Goal: Task Accomplishment & Management: Manage account settings

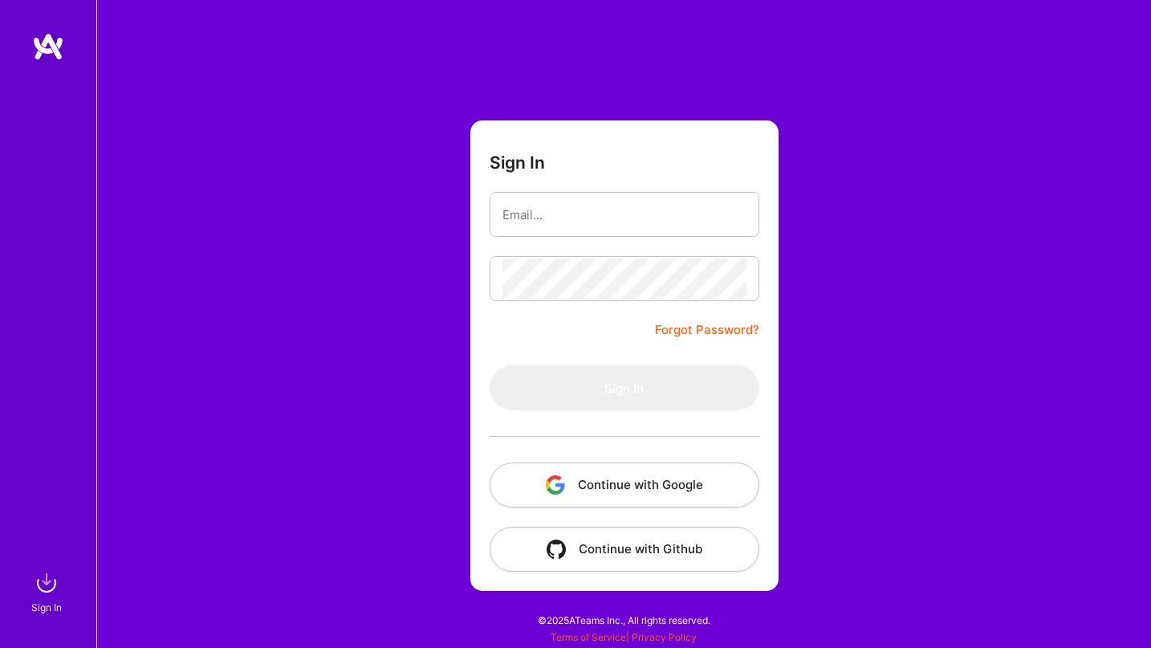
click at [615, 478] on button "Continue with Google" at bounding box center [624, 484] width 270 height 45
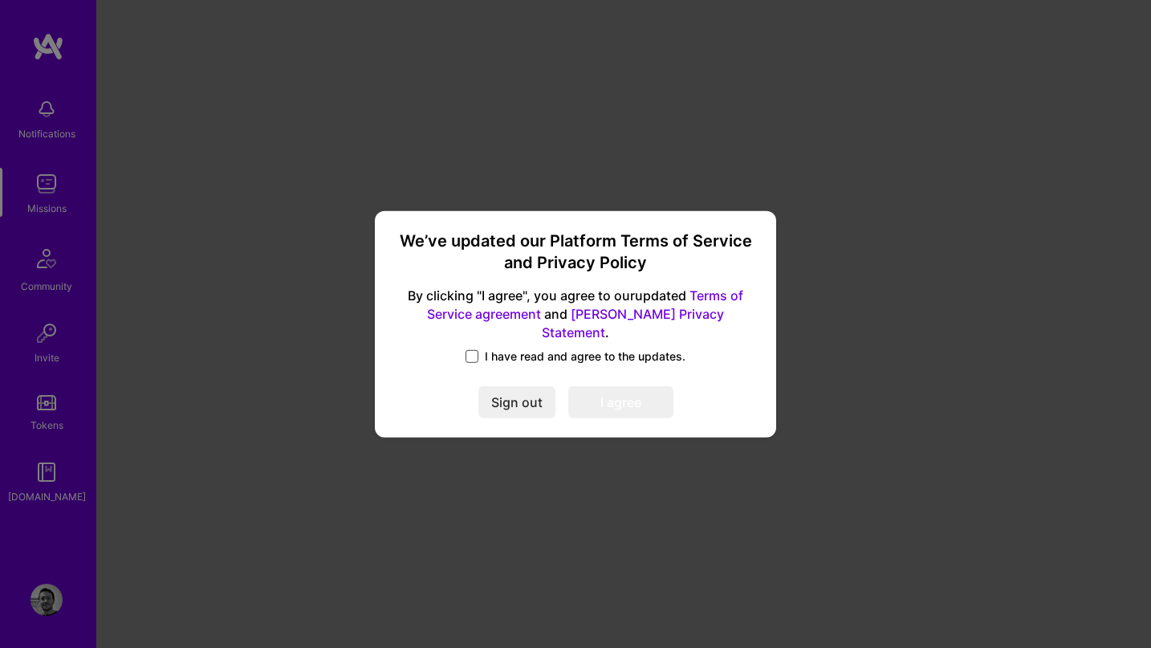
click at [478, 350] on span at bounding box center [471, 356] width 13 height 13
click at [0, 0] on input "I have read and agree to the updates." at bounding box center [0, 0] width 0 height 0
click at [646, 394] on button "I agree" at bounding box center [620, 402] width 105 height 32
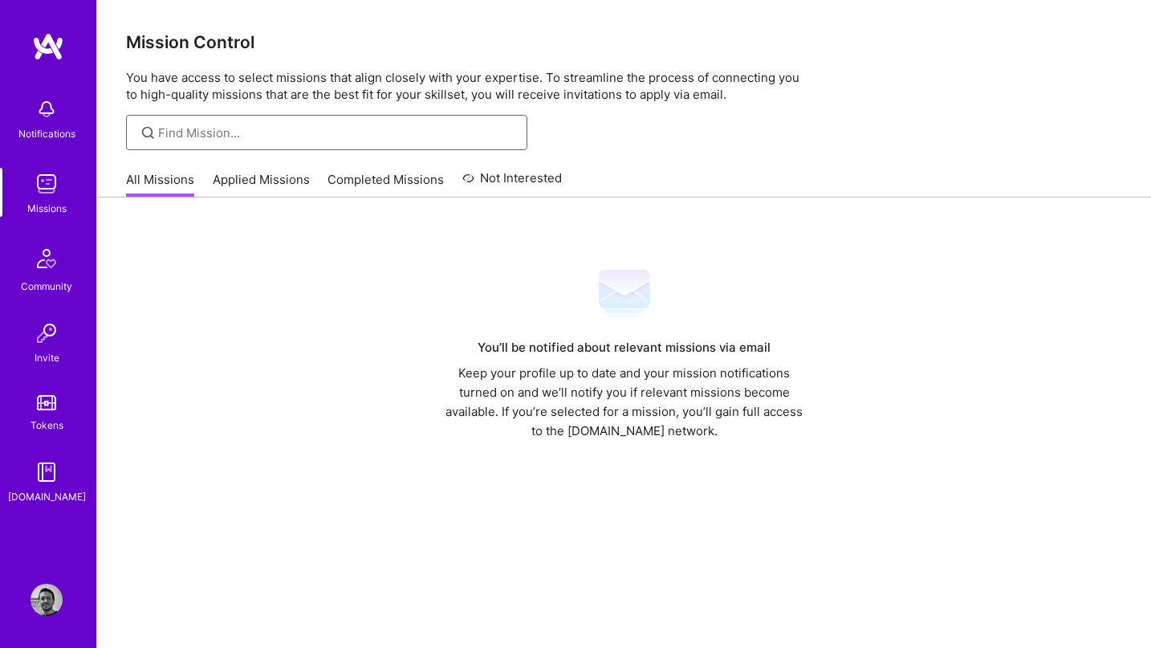
click at [172, 130] on input at bounding box center [336, 132] width 357 height 17
type input "android"
click at [203, 121] on div "android" at bounding box center [326, 132] width 401 height 35
click at [204, 128] on input "android" at bounding box center [336, 132] width 357 height 17
click at [58, 184] on img at bounding box center [46, 184] width 32 height 32
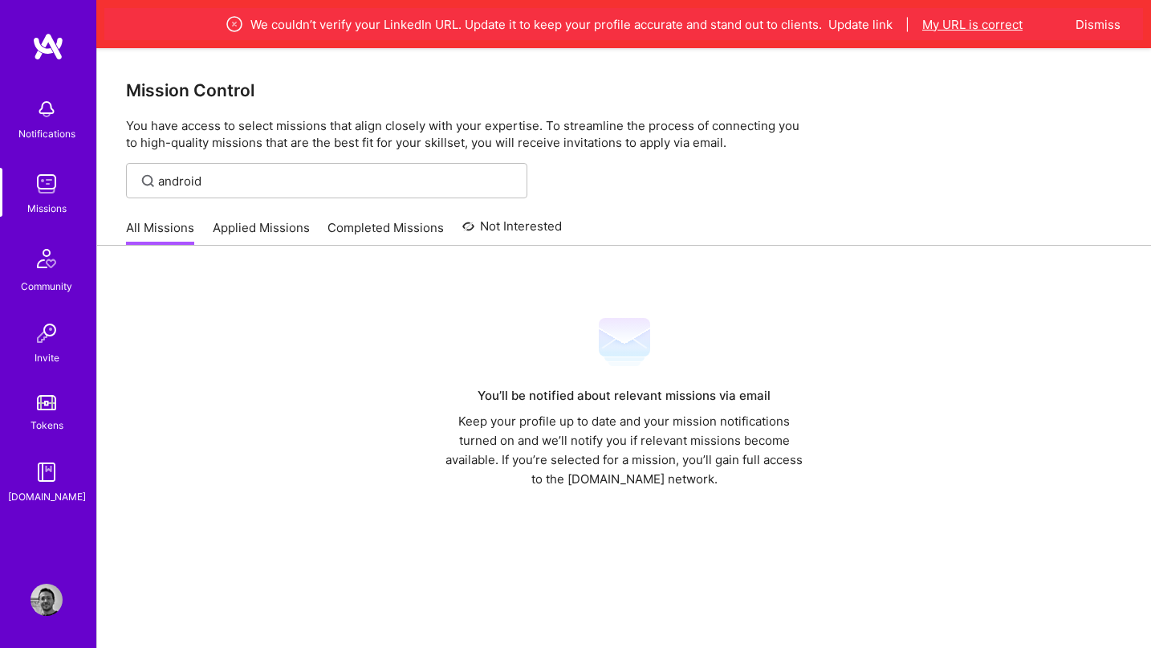
click at [974, 22] on button "My URL is correct" at bounding box center [972, 24] width 100 height 17
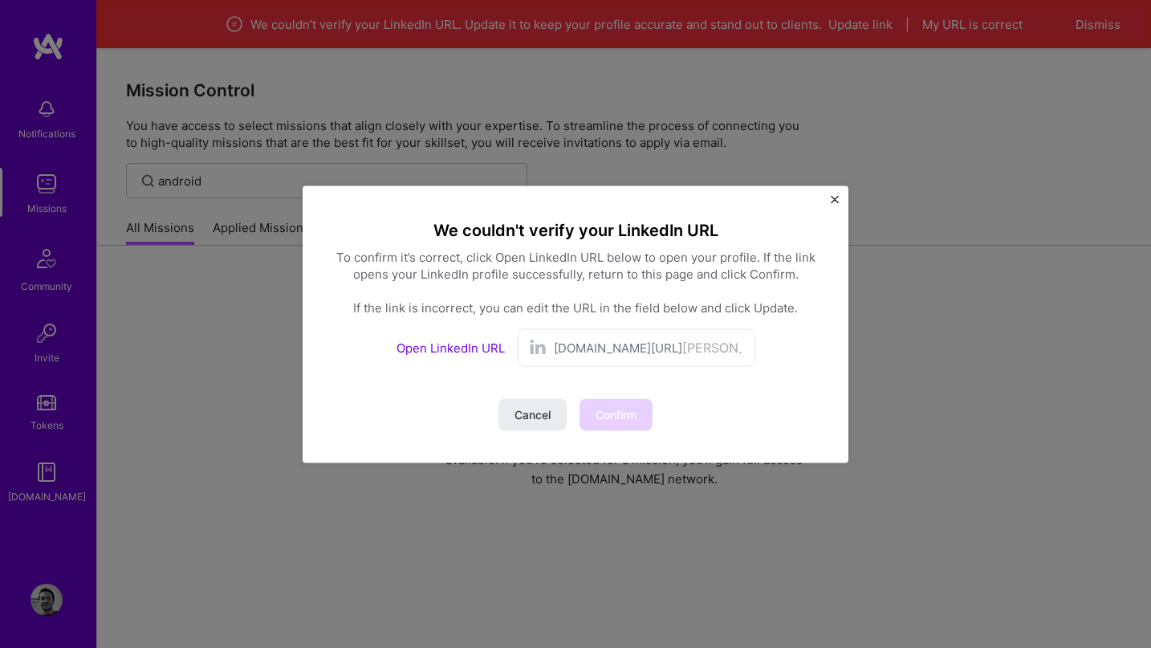
click at [622, 353] on span "[DOMAIN_NAME][URL]" at bounding box center [618, 347] width 128 height 17
click at [489, 347] on link "Open LinkedIn URL" at bounding box center [450, 346] width 108 height 15
click at [621, 406] on span "Confirm" at bounding box center [615, 414] width 41 height 16
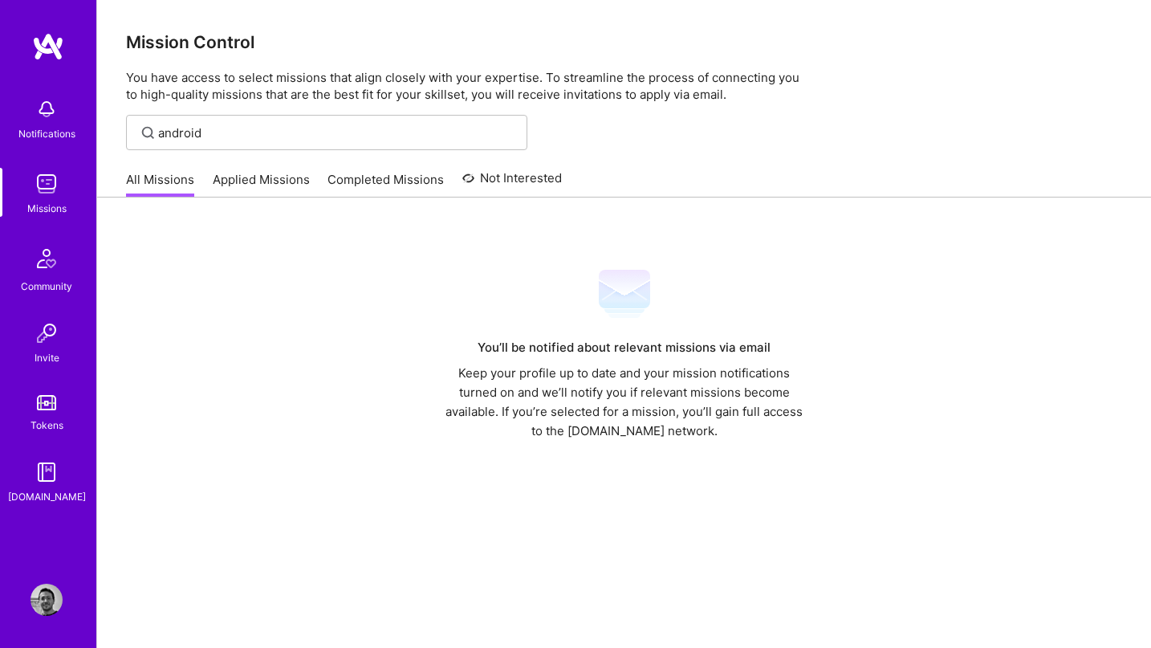
click at [294, 184] on link "Applied Missions" at bounding box center [261, 184] width 97 height 26
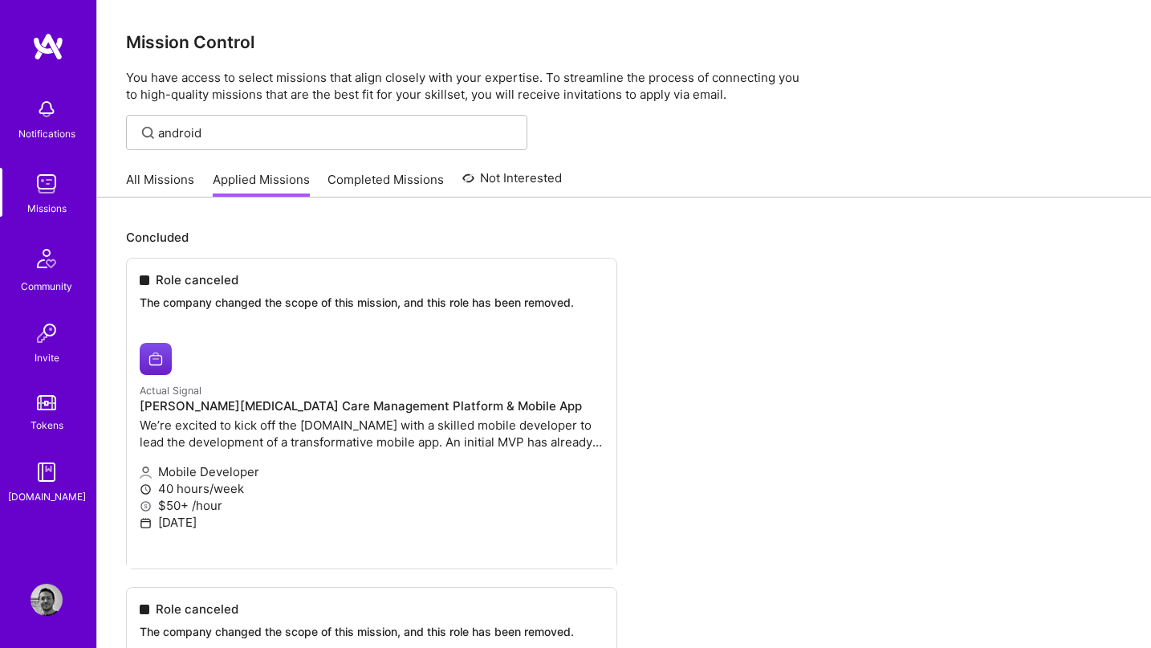
click at [407, 189] on link "Completed Missions" at bounding box center [385, 184] width 116 height 26
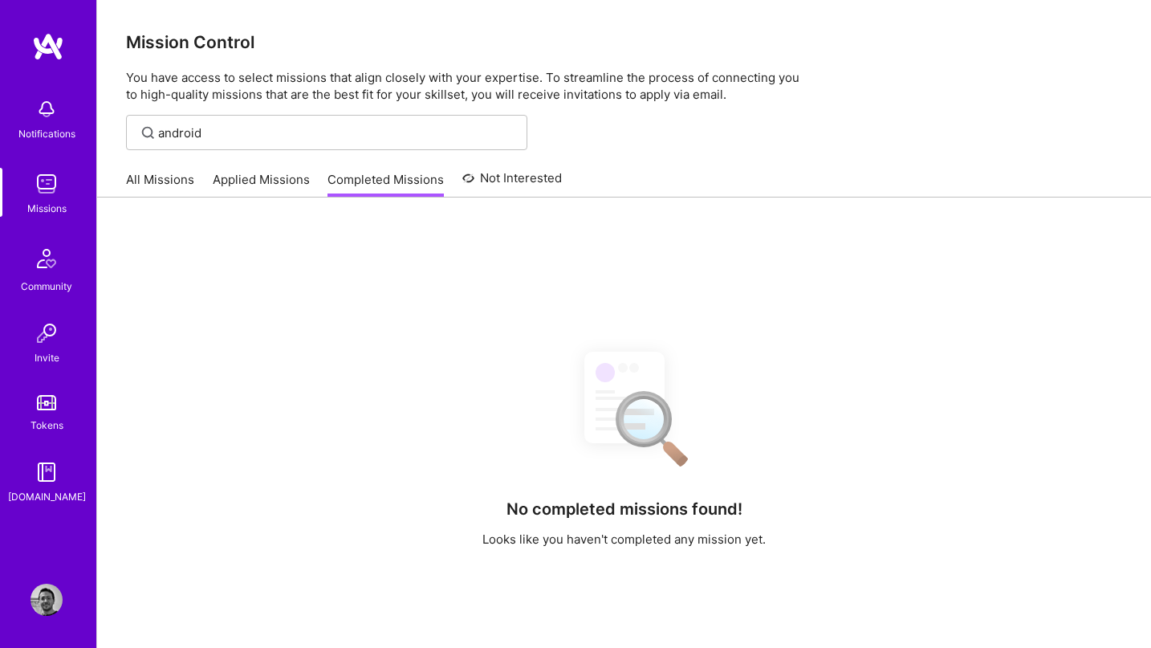
click at [507, 168] on link "Not Interested" at bounding box center [512, 182] width 100 height 29
click at [49, 399] on img at bounding box center [46, 402] width 19 height 15
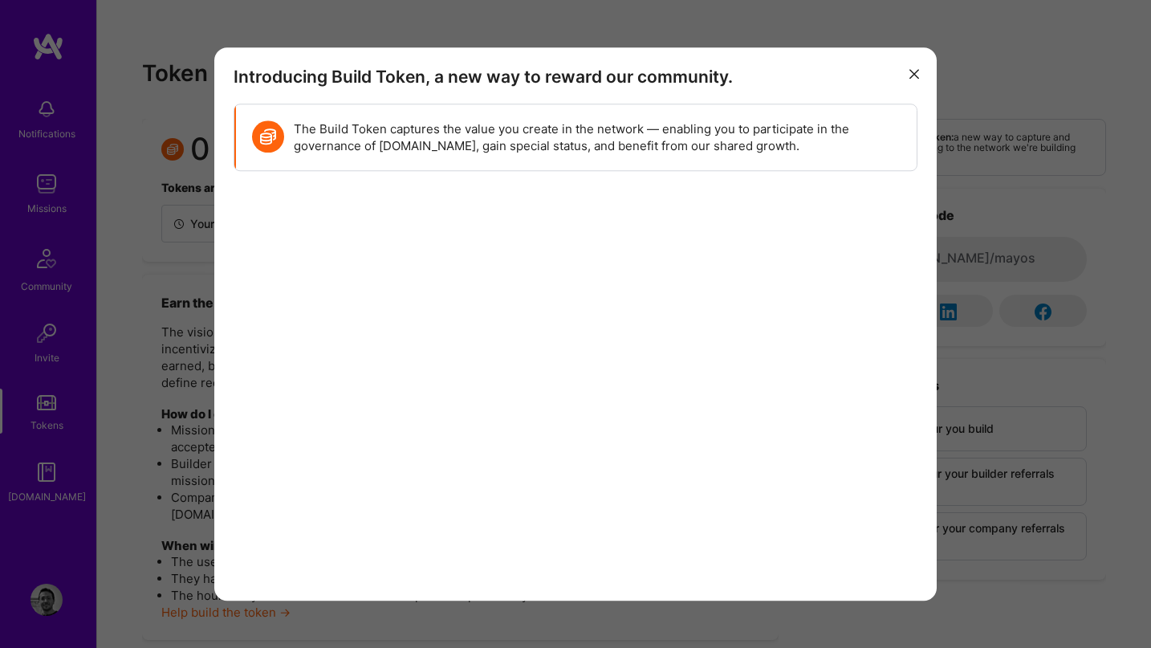
click at [914, 75] on icon "modal" at bounding box center [914, 75] width 10 height 10
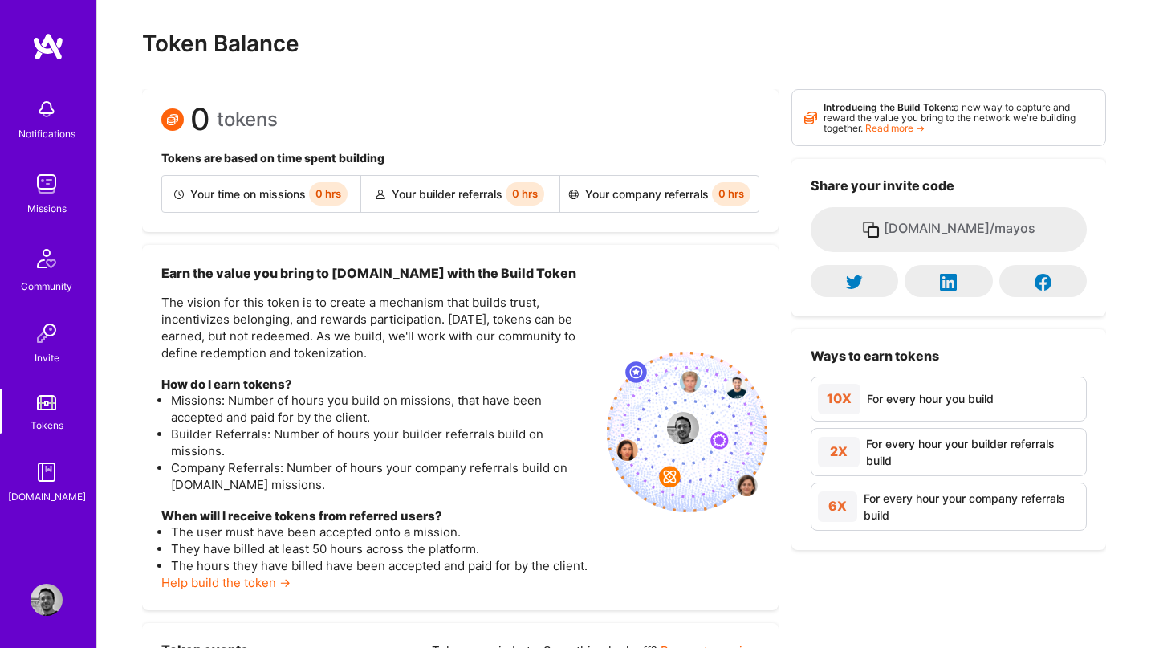
scroll to position [85, 0]
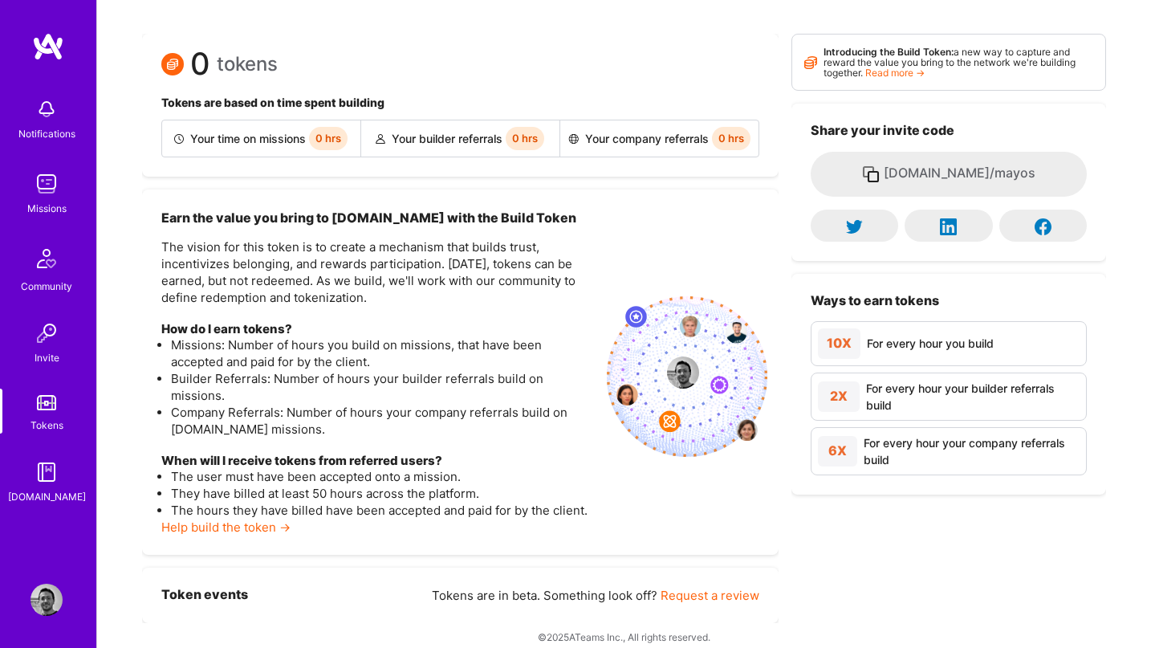
click at [44, 485] on img at bounding box center [46, 472] width 32 height 32
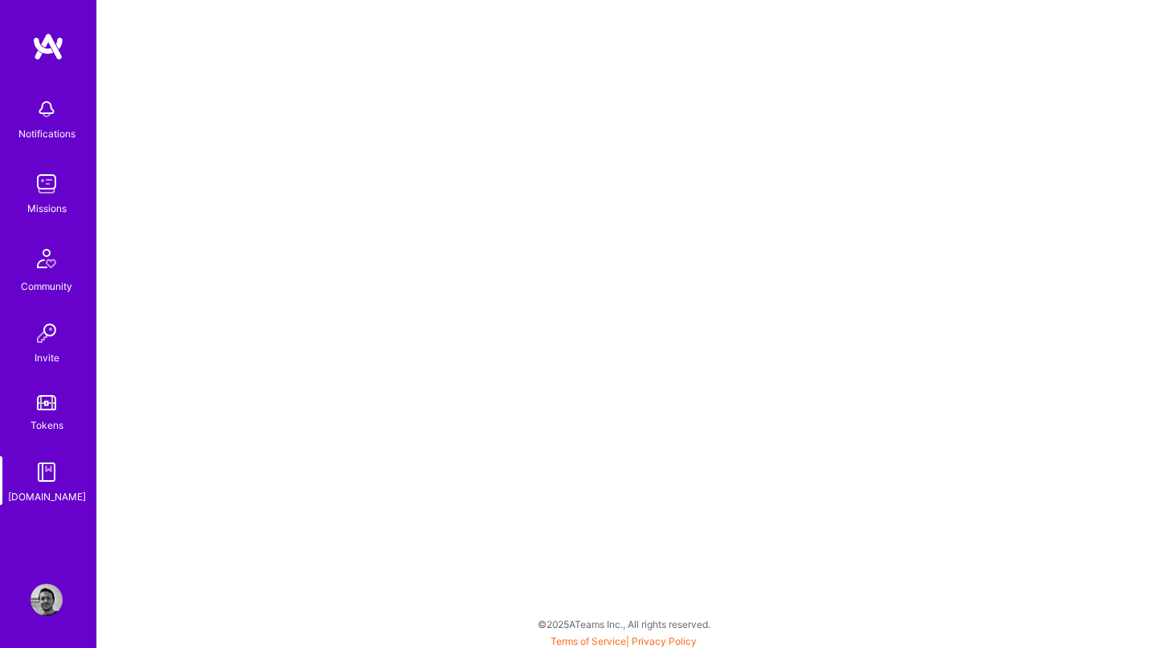
click at [48, 603] on img at bounding box center [46, 599] width 32 height 32
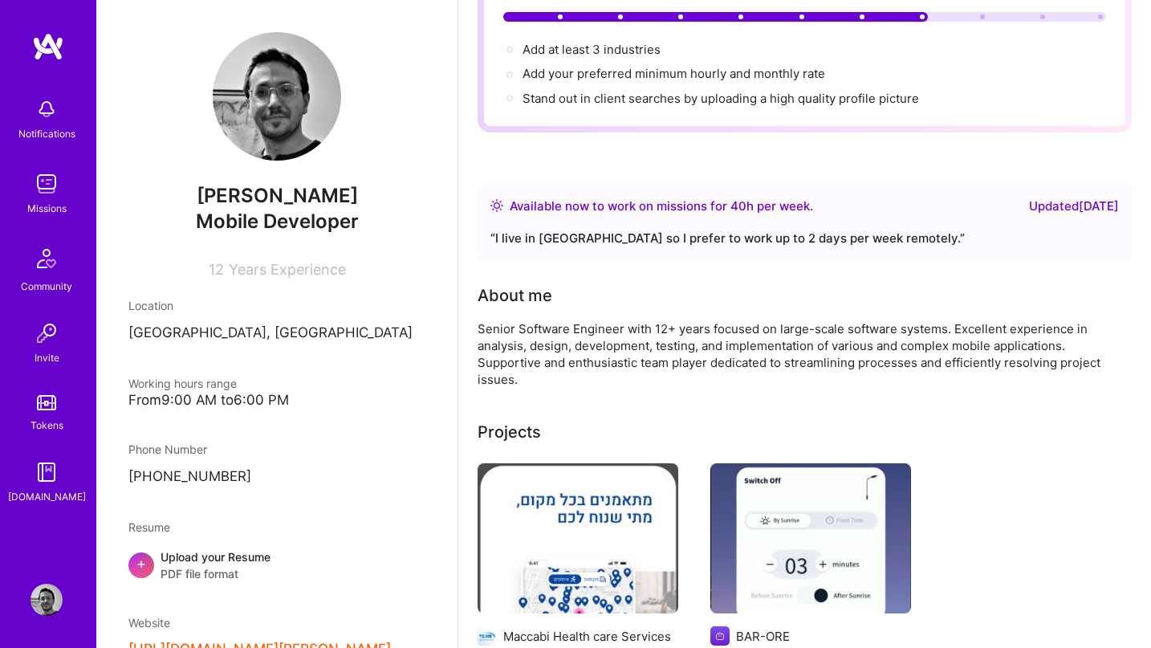
scroll to position [162, 0]
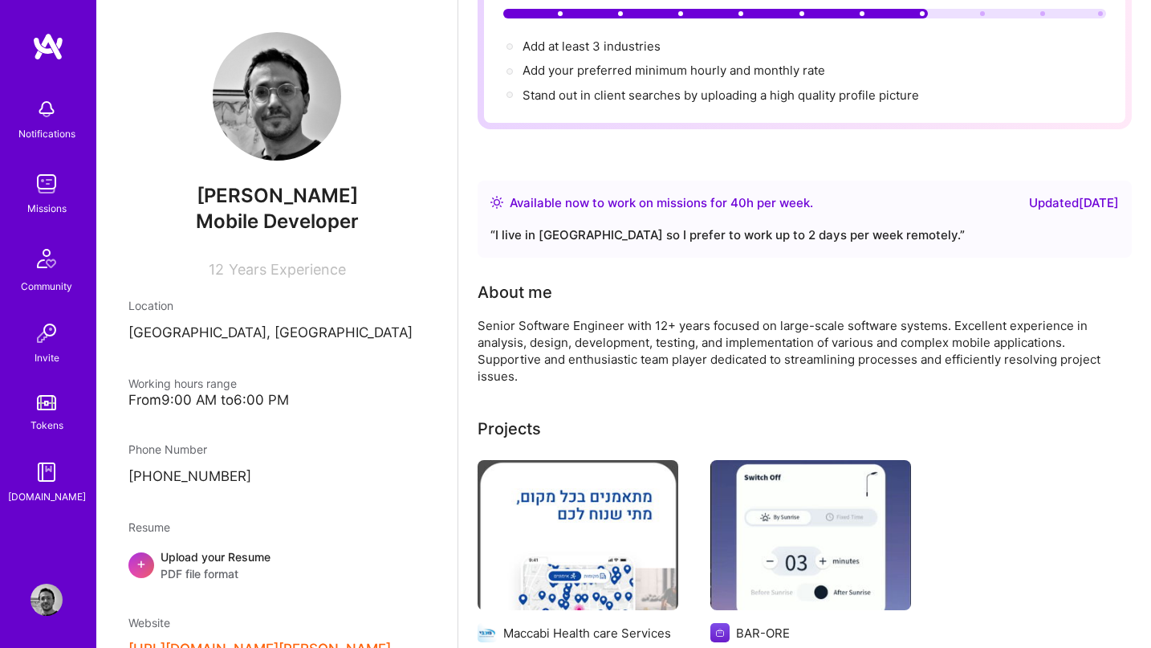
click at [810, 221] on div "Available now to work on missions for 40 h per week . Updated [DATE] “ I live i…" at bounding box center [804, 219] width 654 height 77
click at [941, 237] on div "“ I live in [GEOGRAPHIC_DATA] so I prefer to work up to 2 days per week remotel…" at bounding box center [804, 234] width 628 height 19
click at [854, 236] on div "“ I live in [GEOGRAPHIC_DATA] so I prefer to work up to 2 days per week remotel…" at bounding box center [804, 234] width 628 height 19
click at [769, 205] on div "Available now to work on missions for 40 h per week ." at bounding box center [661, 202] width 303 height 19
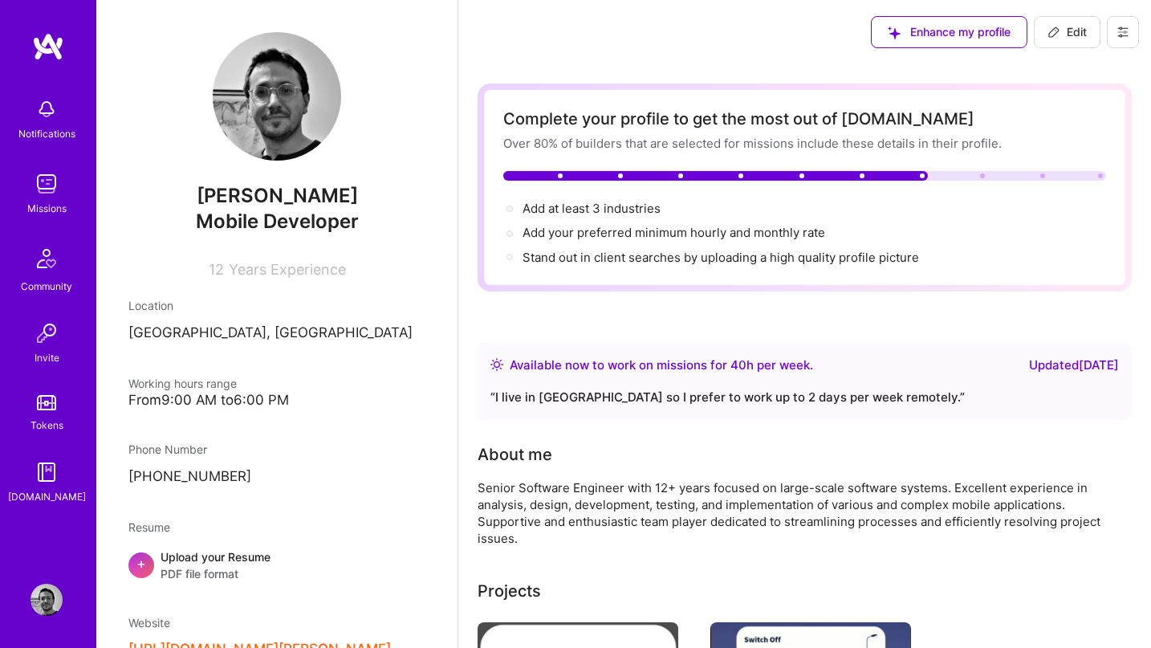
click at [1086, 26] on button "Edit" at bounding box center [1066, 32] width 67 height 32
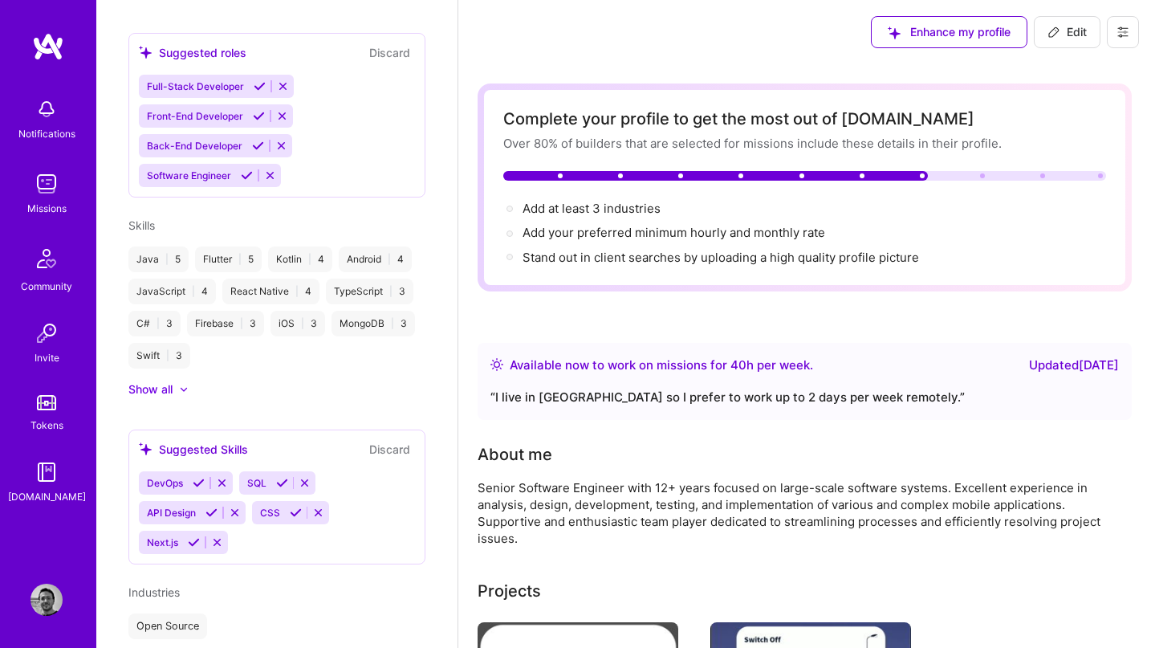
select select "IL"
select select "Right Now"
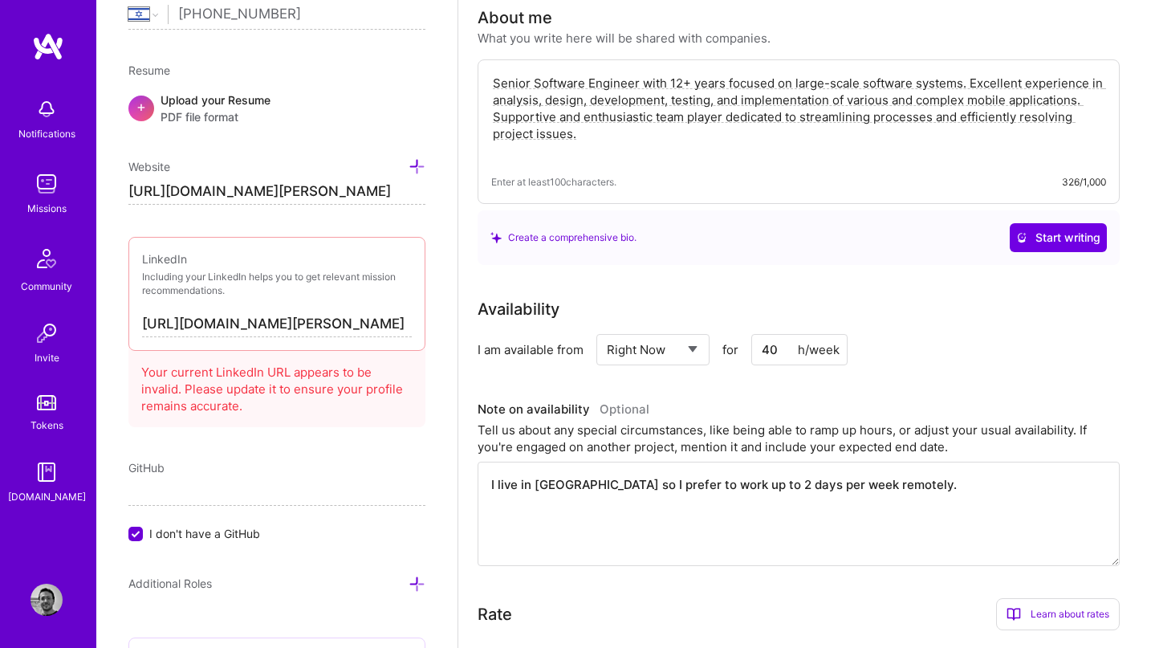
scroll to position [339, 0]
click at [346, 329] on input "[URL][DOMAIN_NAME][PERSON_NAME]" at bounding box center [277, 324] width 270 height 26
click at [753, 484] on textarea "I live in [GEOGRAPHIC_DATA] so I prefer to work up to 2 days per week remotely." at bounding box center [798, 512] width 642 height 104
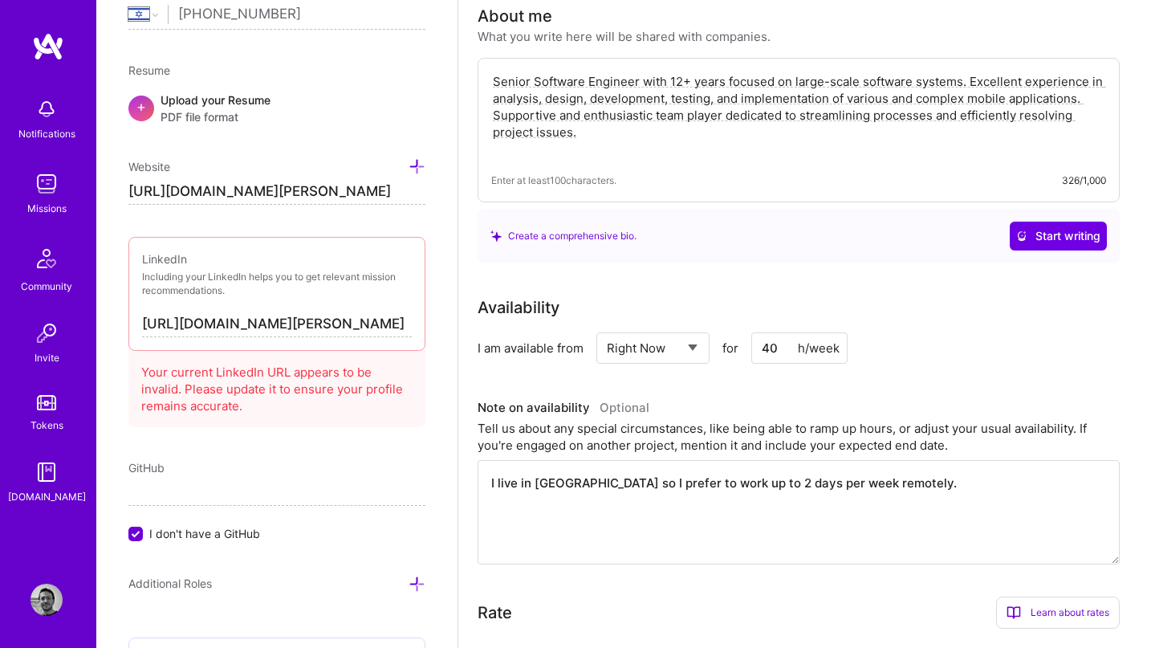
click at [753, 484] on textarea "I live in [GEOGRAPHIC_DATA] so I prefer to work up to 2 days per week remotely." at bounding box center [798, 512] width 642 height 104
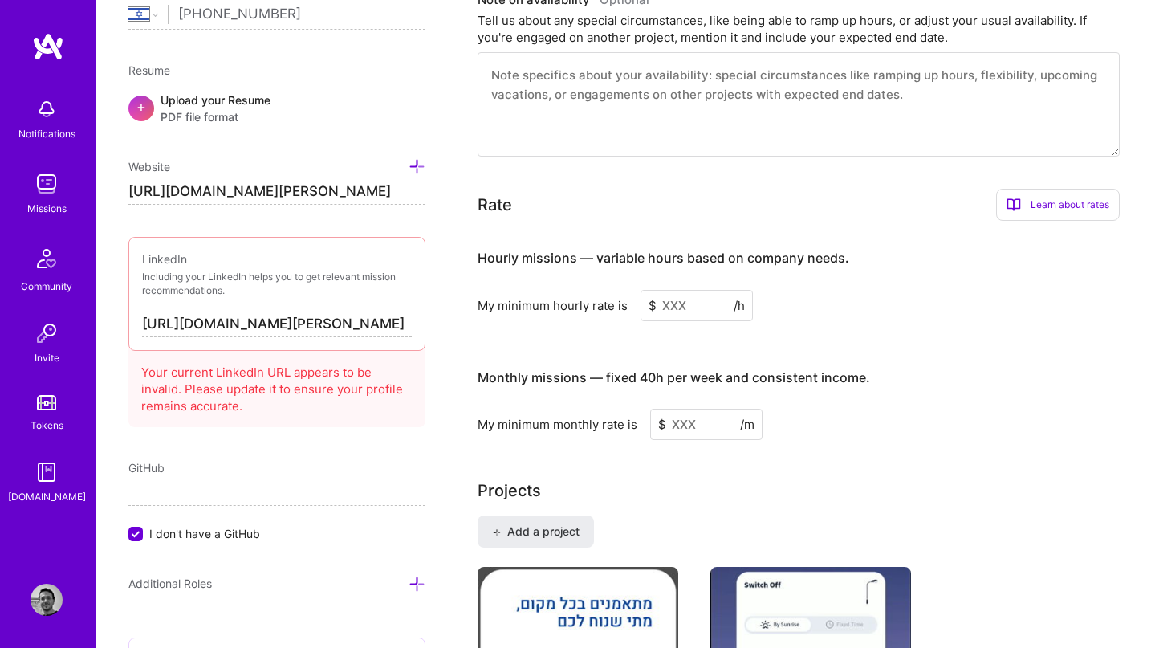
scroll to position [751, 0]
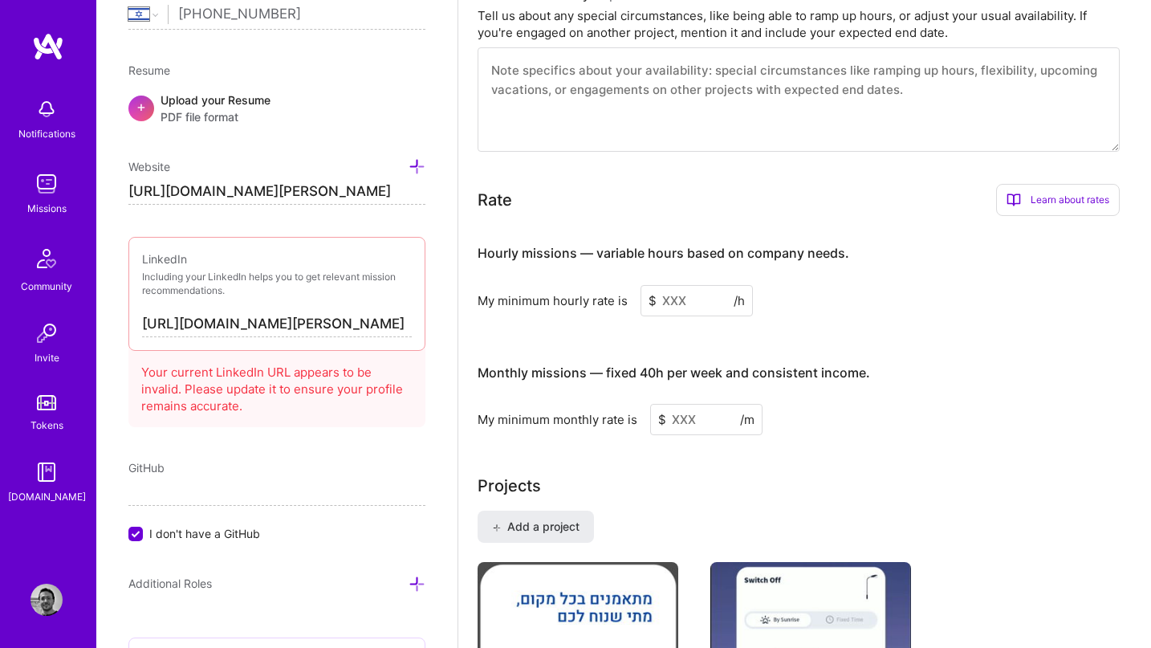
click at [677, 301] on input at bounding box center [696, 300] width 112 height 31
type input "4"
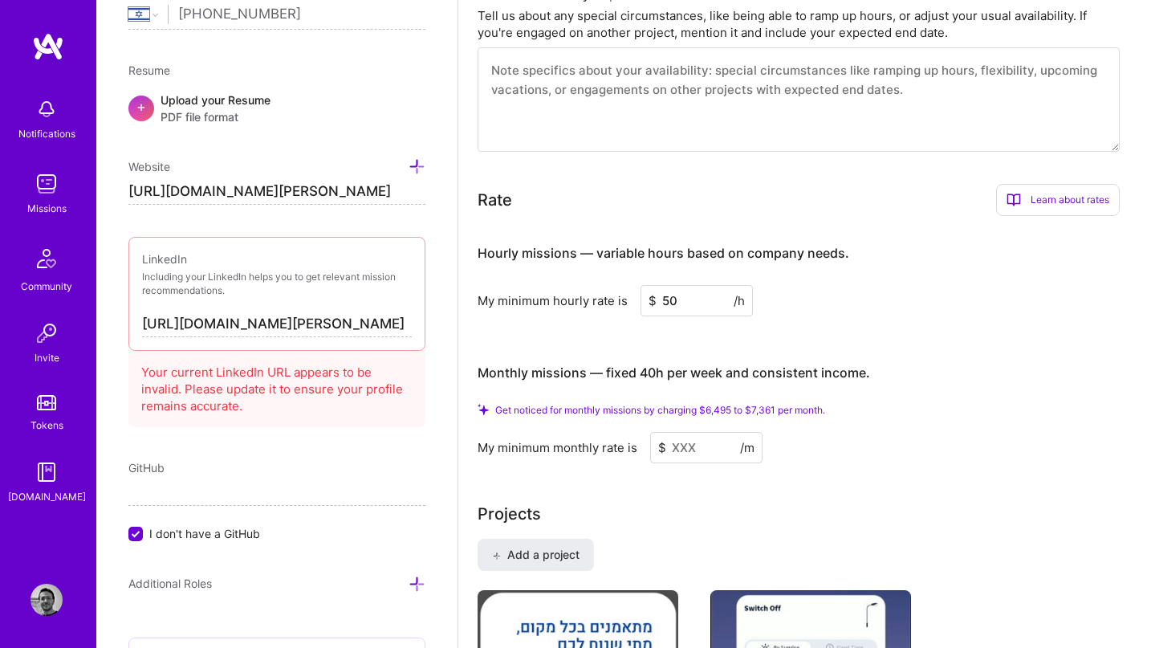
type input "50"
click at [871, 377] on h3 "Monthly missions — fixed 40h per week and consistent income." at bounding box center [798, 373] width 642 height 50
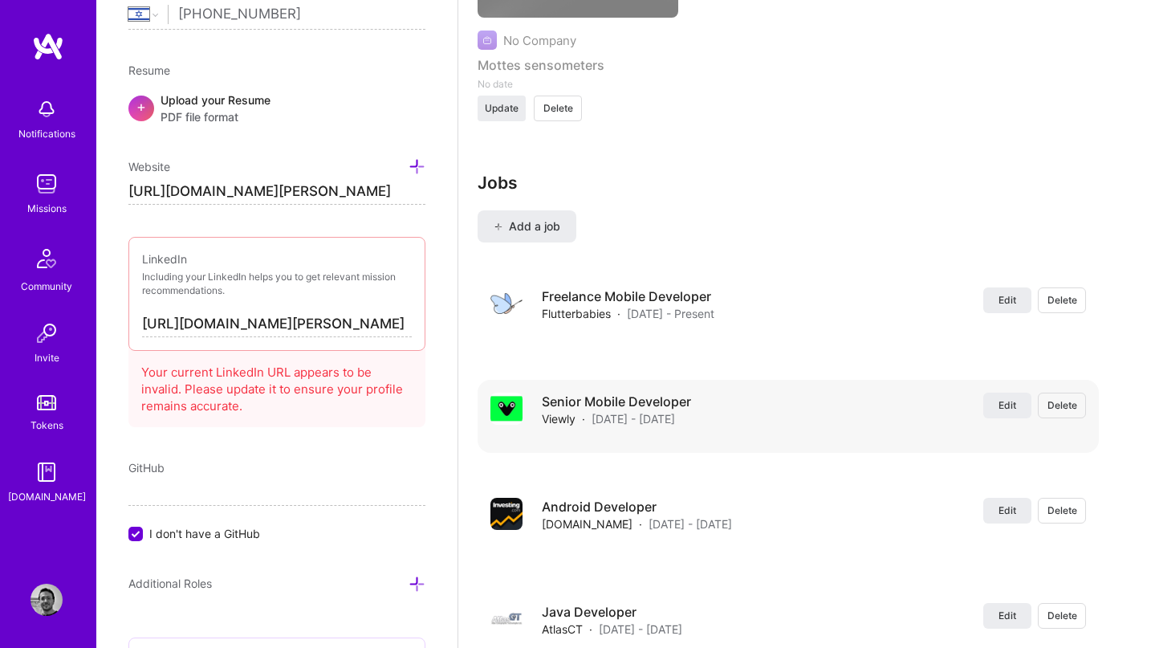
scroll to position [2499, 0]
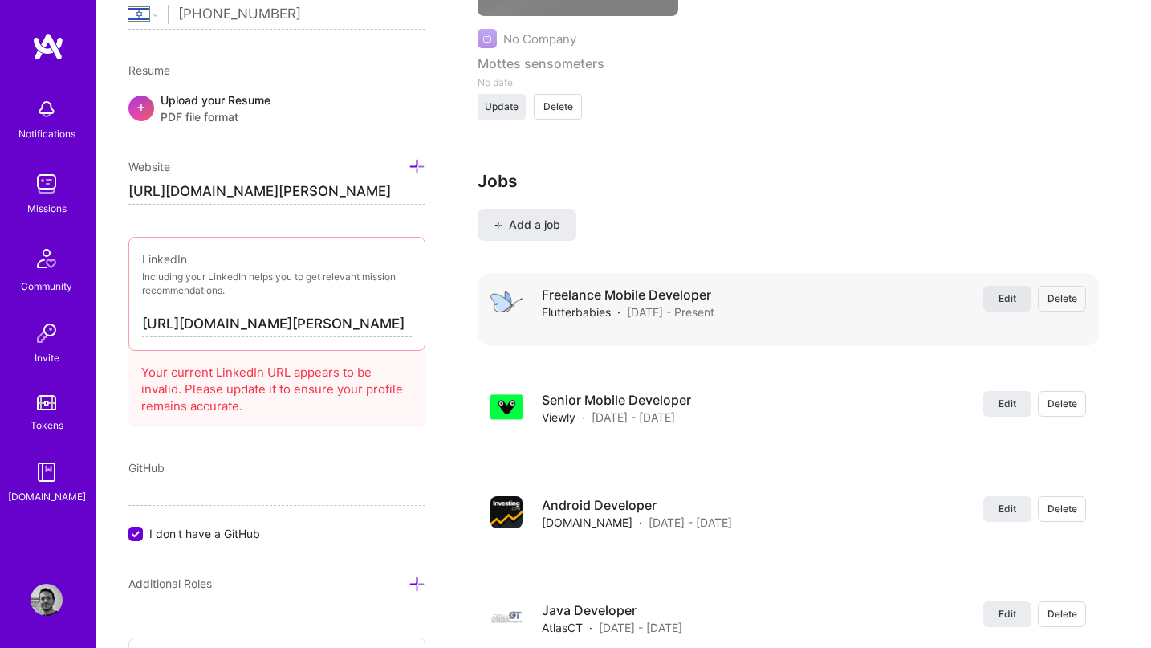
click at [1009, 291] on span "Edit" at bounding box center [1007, 298] width 18 height 14
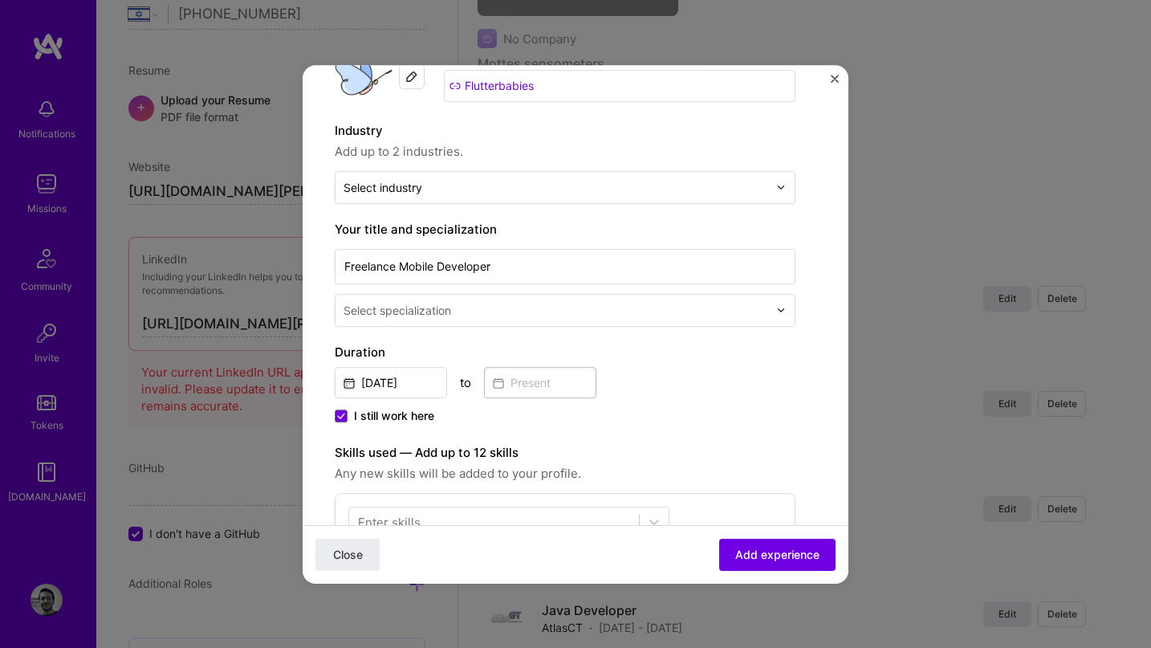
scroll to position [0, 0]
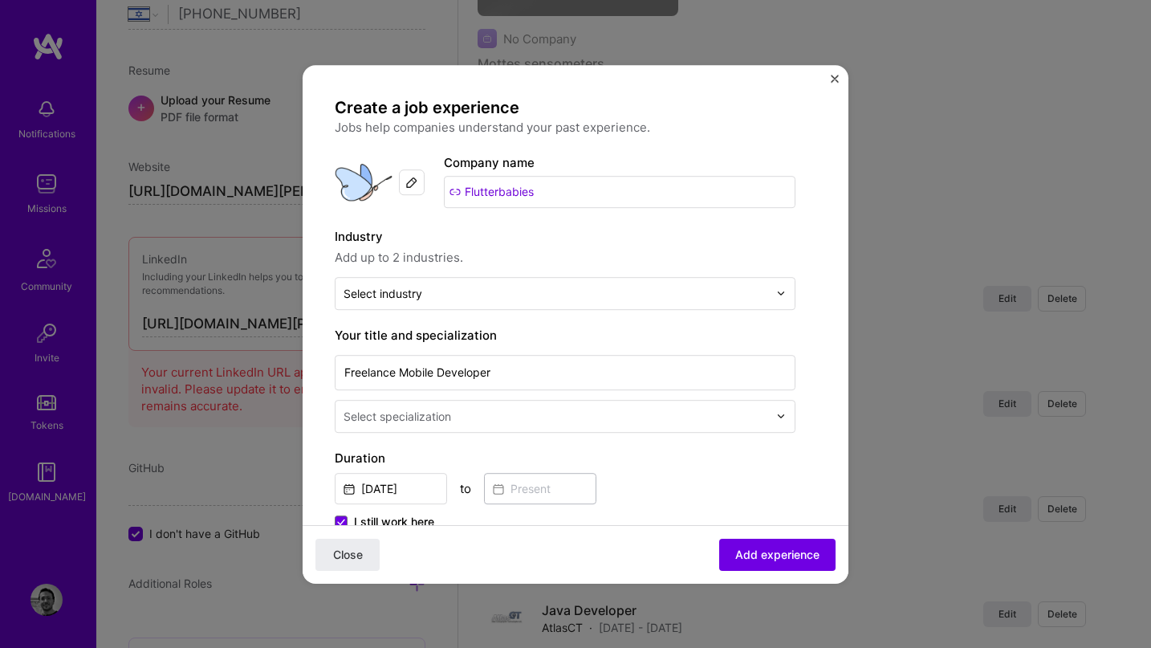
drag, startPoint x: 539, startPoint y: 191, endPoint x: 451, endPoint y: 193, distance: 88.3
click at [451, 193] on input "Flutterbabies" at bounding box center [619, 192] width 351 height 32
type input "[PERSON_NAME]"
click at [777, 227] on label "Industry" at bounding box center [565, 236] width 461 height 19
click at [471, 193] on input "[PERSON_NAME]" at bounding box center [604, 192] width 384 height 32
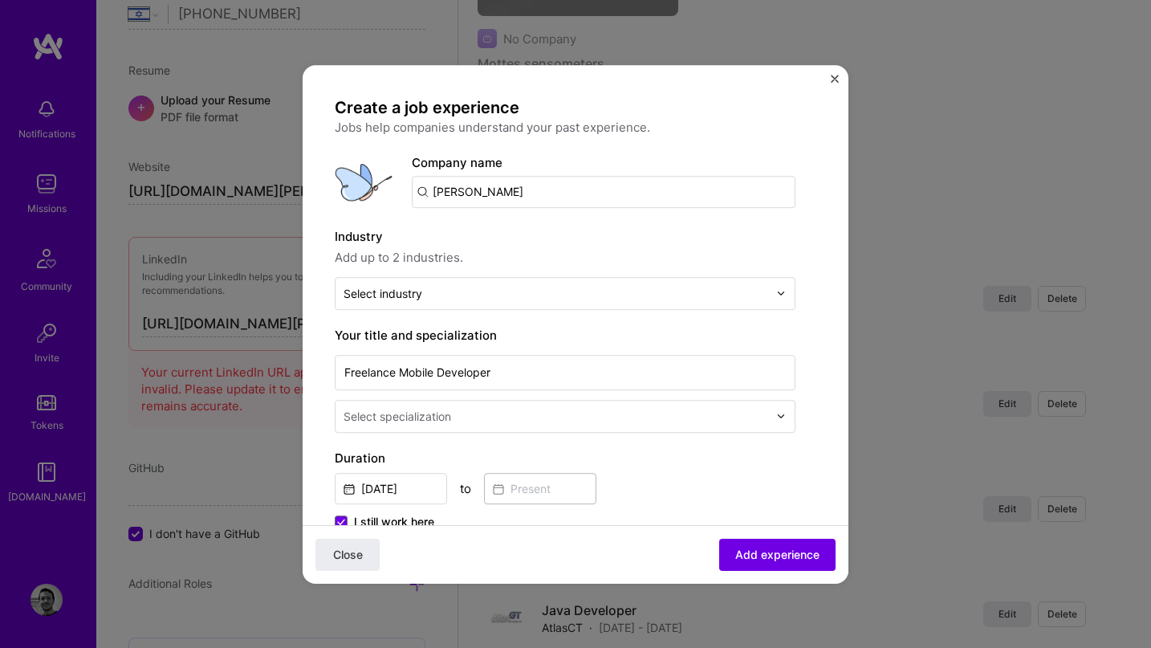
click at [471, 193] on input "[PERSON_NAME]" at bounding box center [604, 192] width 384 height 32
click at [770, 546] on span "Add experience" at bounding box center [777, 554] width 84 height 16
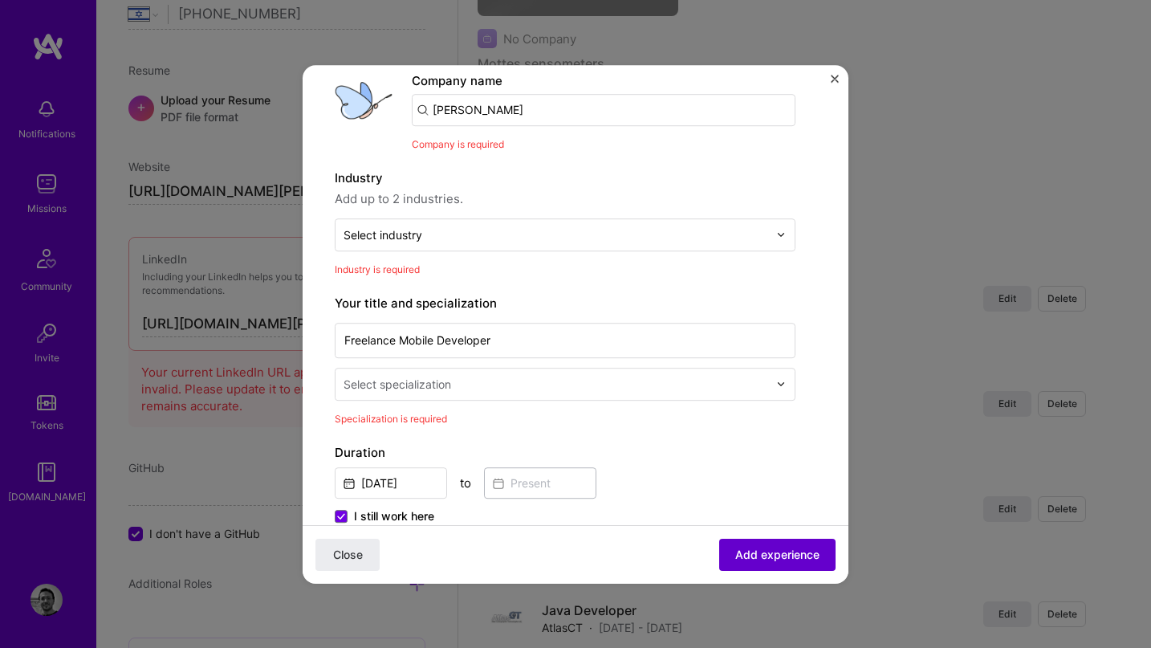
scroll to position [88, 0]
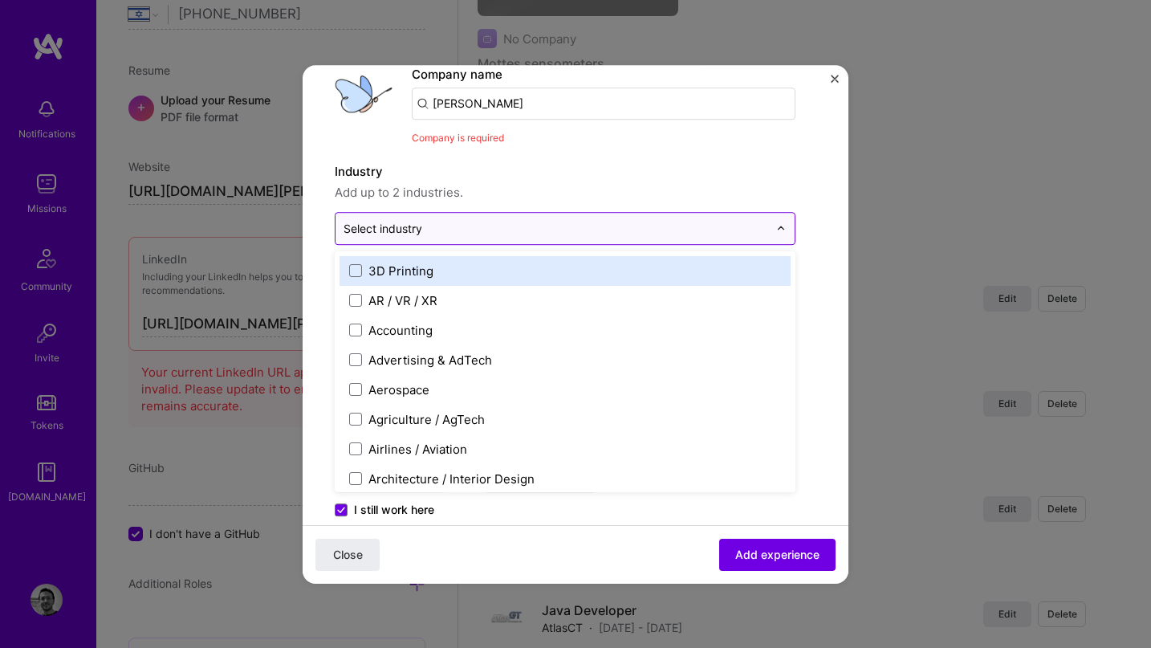
click at [656, 226] on input "text" at bounding box center [555, 228] width 424 height 17
type input "so"
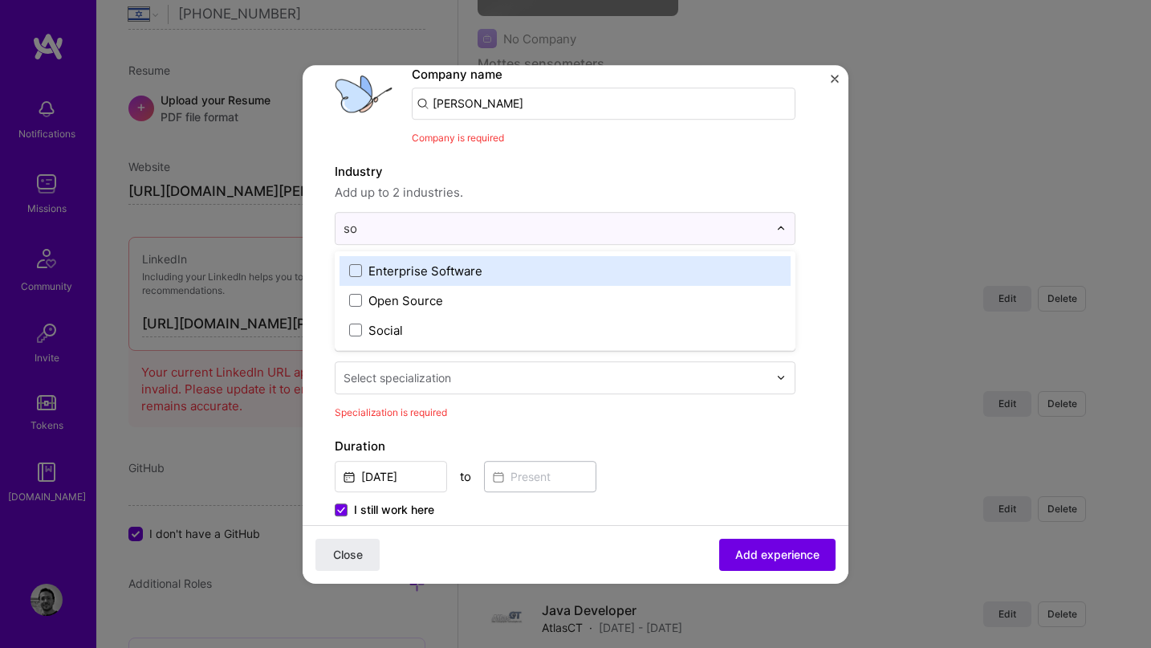
click at [456, 271] on div "Enterprise Software" at bounding box center [425, 270] width 114 height 17
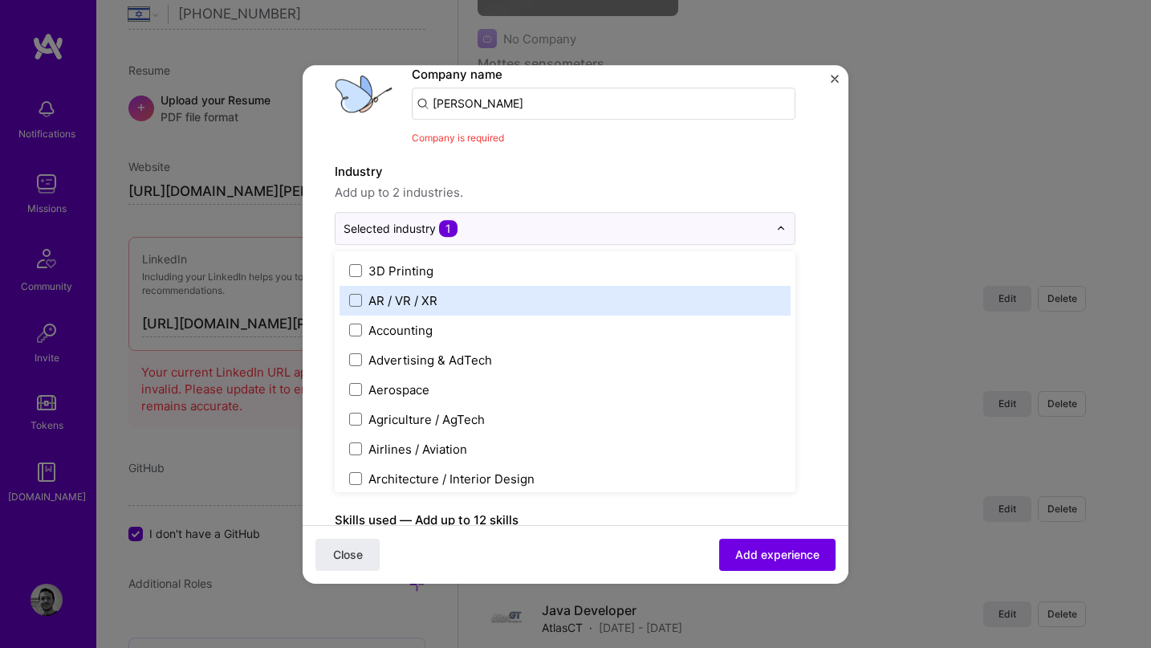
click at [817, 286] on form "Create a job experience Jobs help companies understand your past experience. Co…" at bounding box center [575, 589] width 546 height 1160
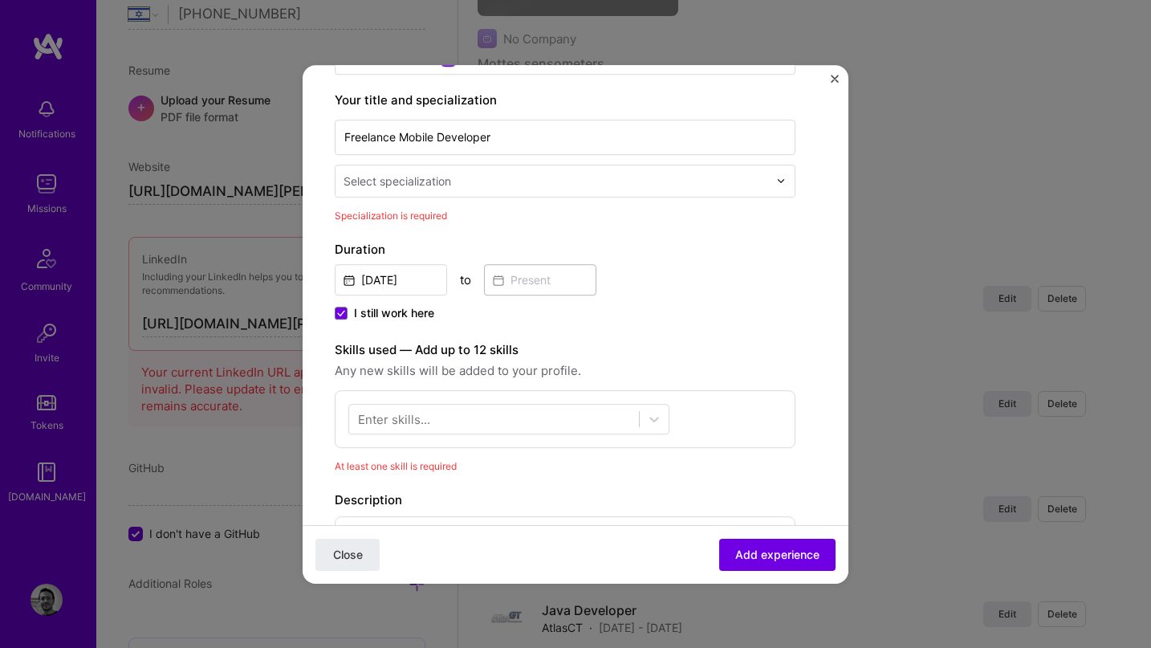
scroll to position [262, 0]
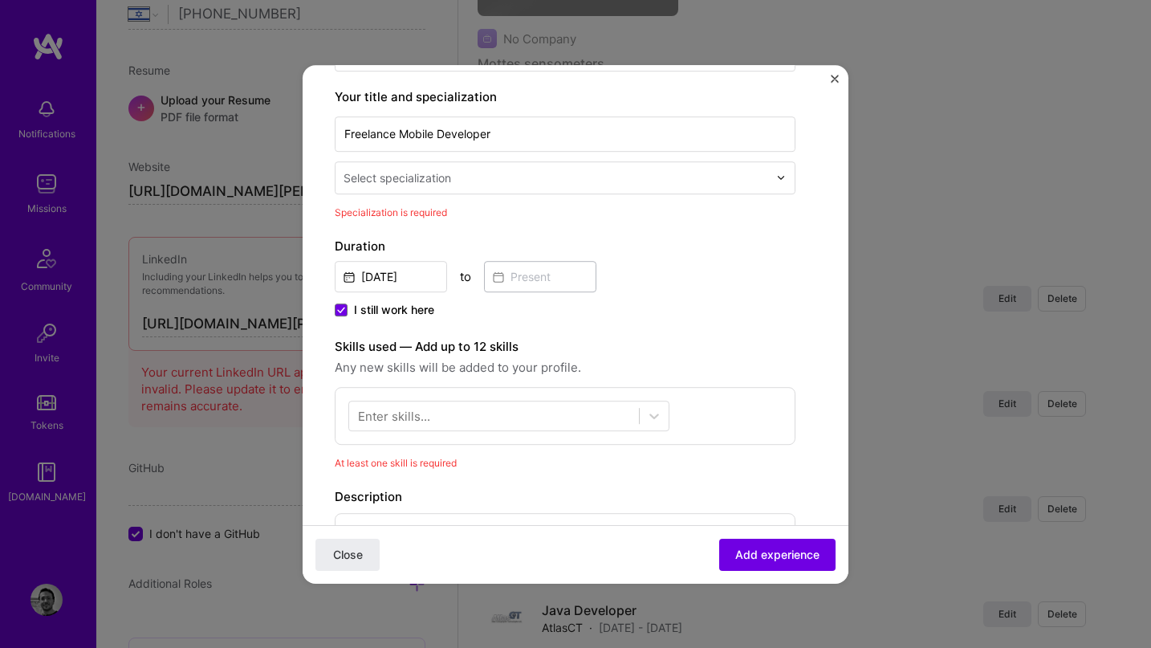
click at [706, 185] on input "text" at bounding box center [557, 177] width 428 height 17
type input "f"
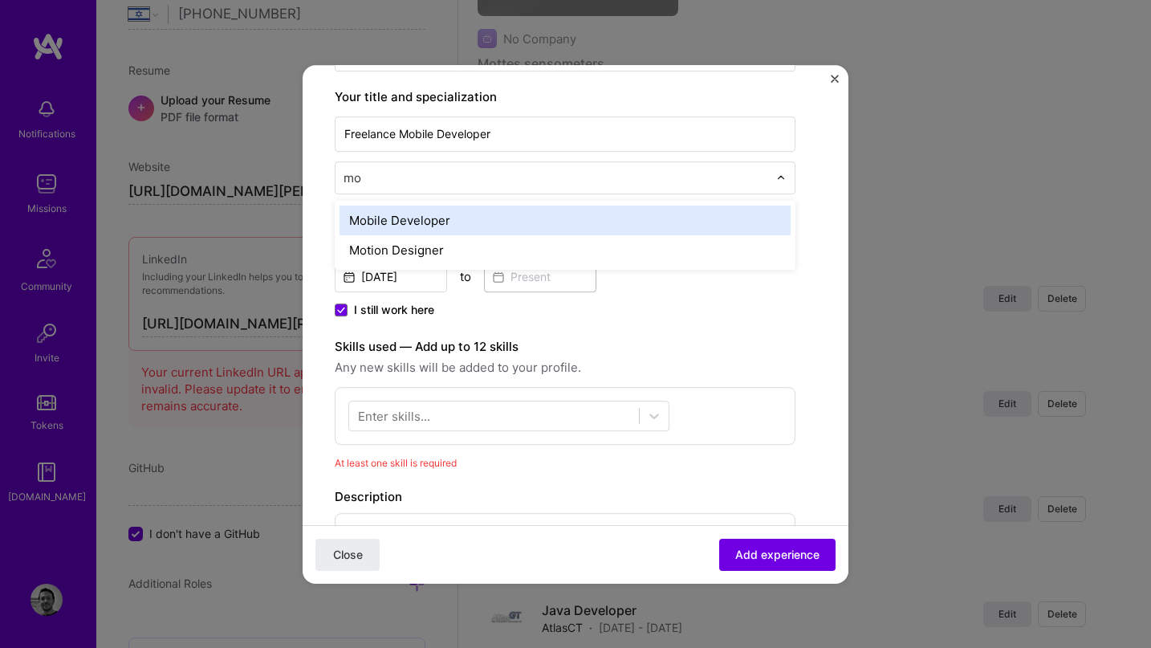
type input "mob"
click at [627, 218] on div "Mobile Developer" at bounding box center [564, 220] width 451 height 30
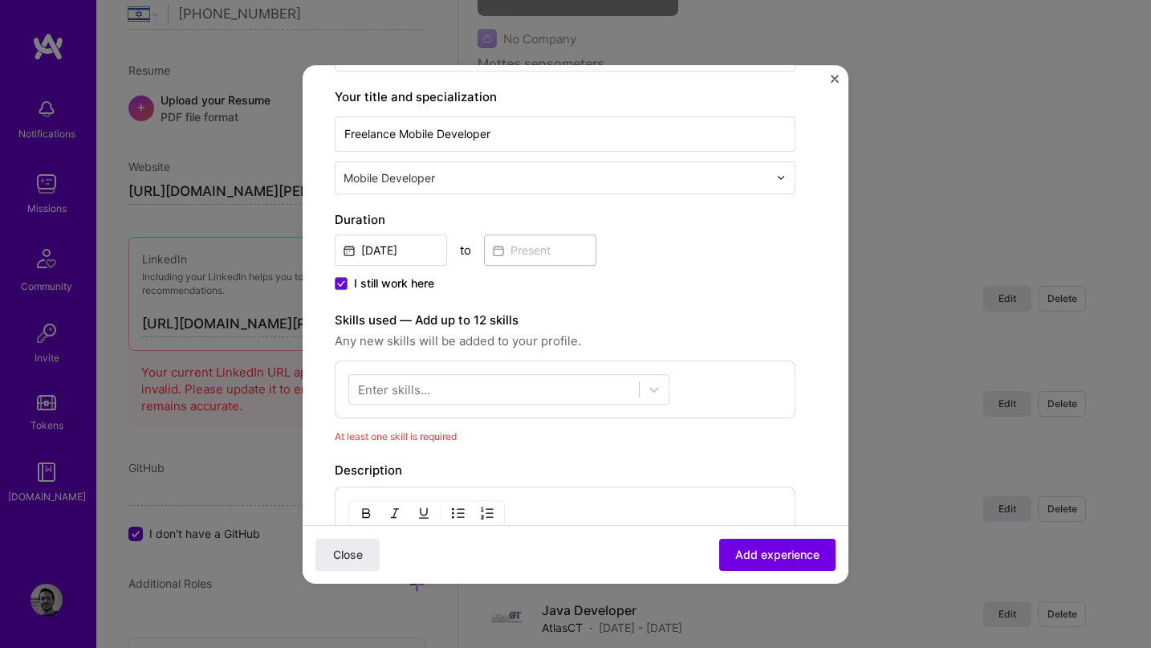
scroll to position [335, 0]
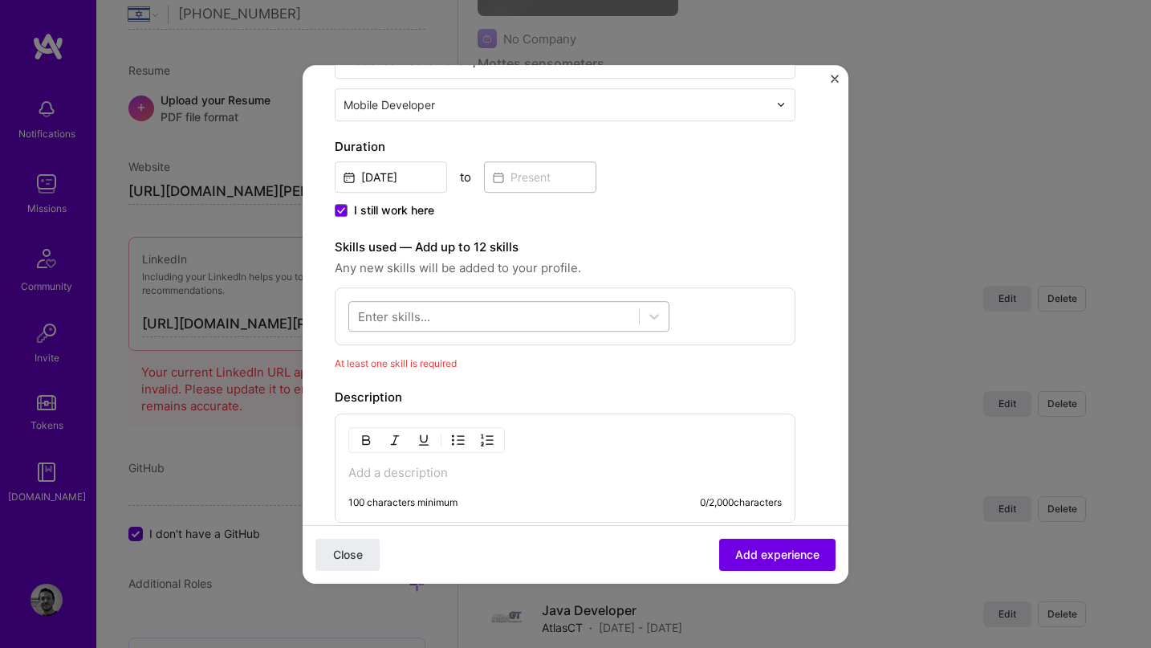
click at [562, 316] on div at bounding box center [494, 315] width 290 height 26
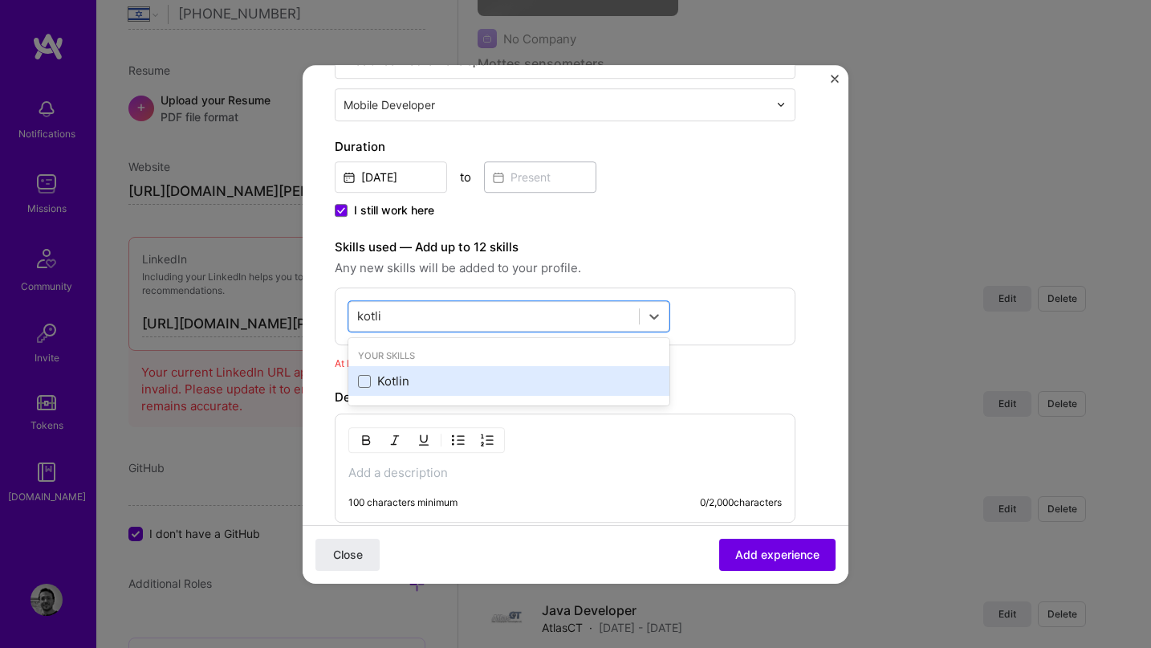
click at [417, 383] on div "Kotlin" at bounding box center [509, 381] width 302 height 17
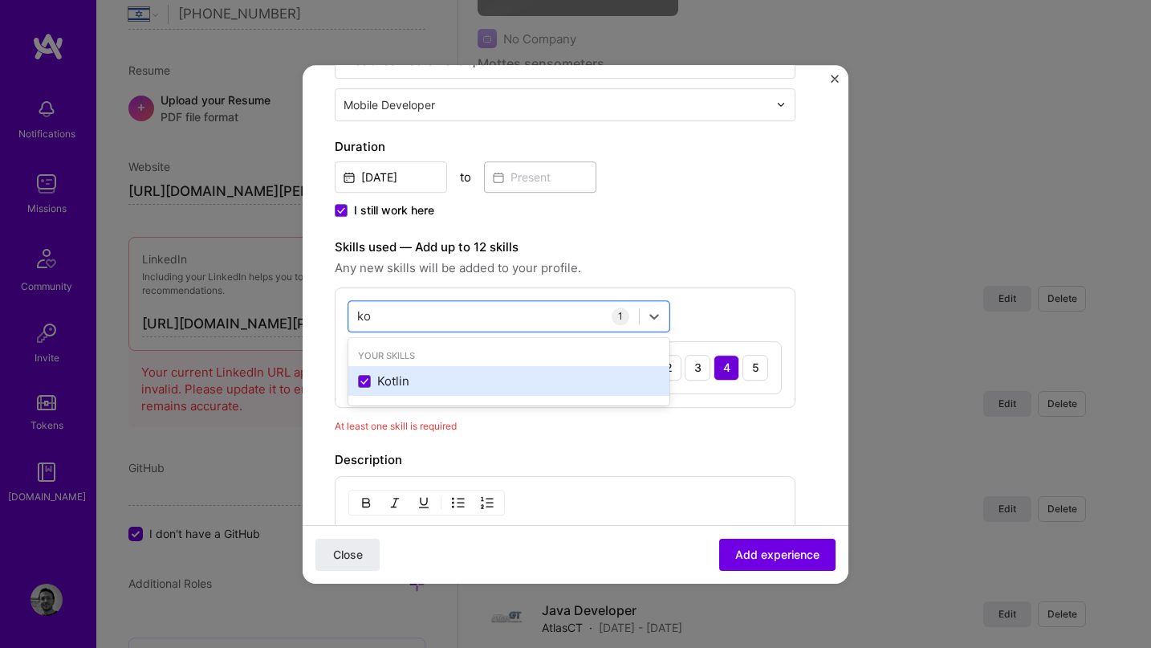
type input "k"
click at [367, 391] on div "Flutter" at bounding box center [508, 382] width 321 height 30
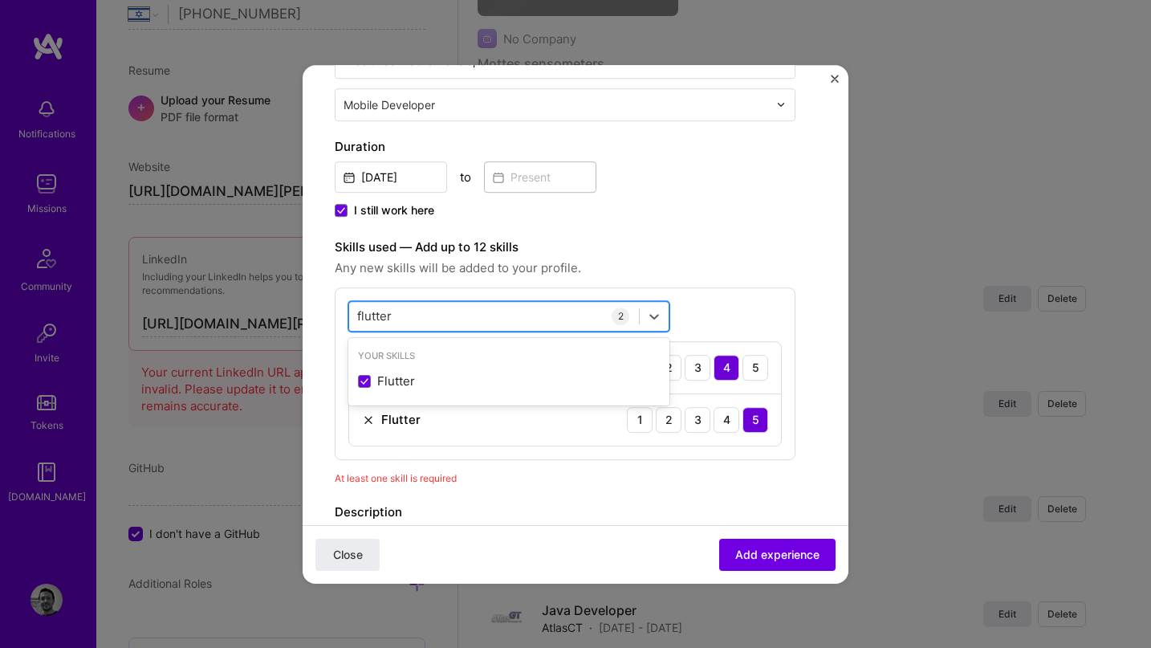
click at [459, 316] on div "flutter flutter" at bounding box center [494, 315] width 290 height 26
click at [375, 312] on input "flutter" at bounding box center [375, 315] width 36 height 17
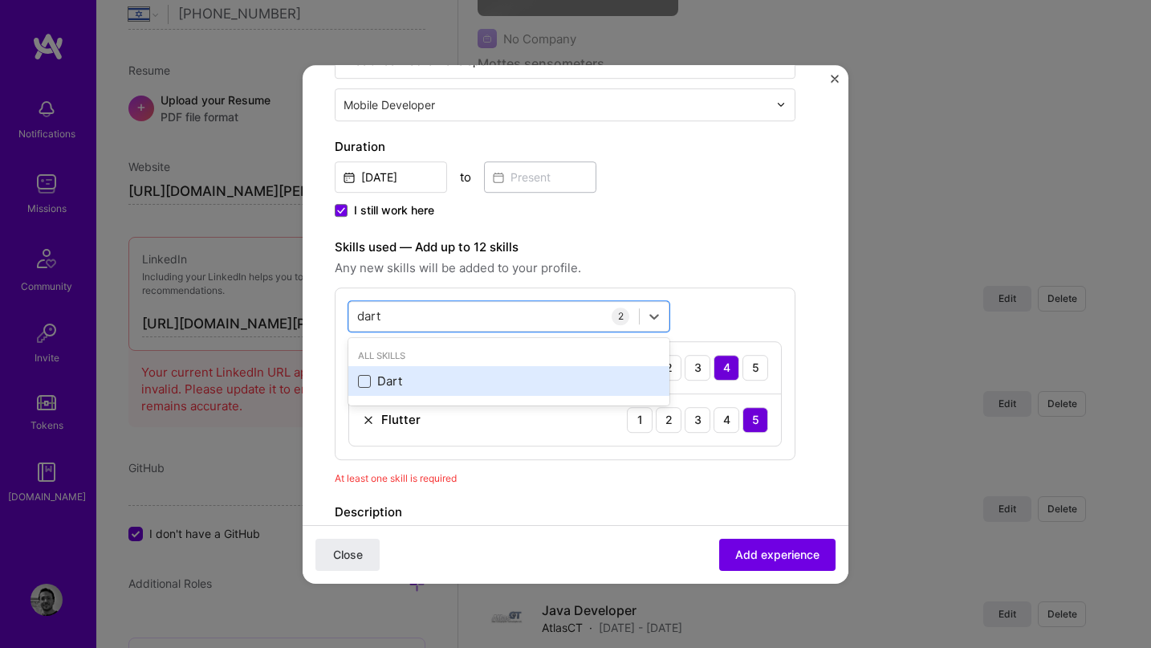
click at [367, 380] on span at bounding box center [364, 381] width 13 height 13
click at [0, 0] on input "checkbox" at bounding box center [0, 0] width 0 height 0
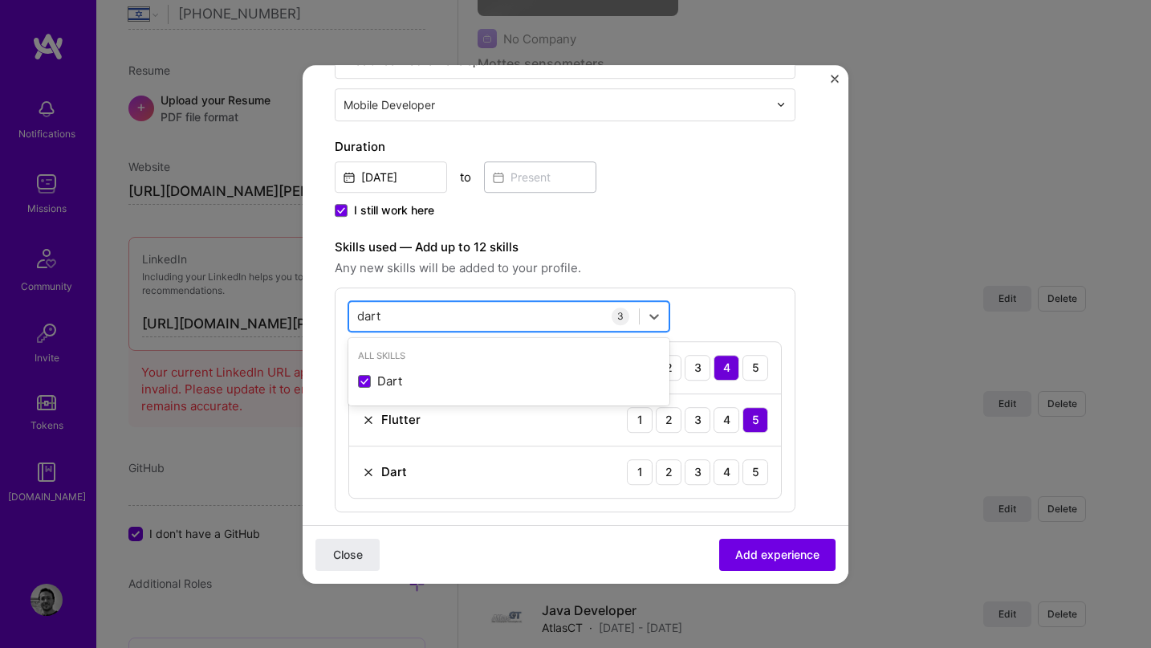
click at [412, 315] on div "dart dart" at bounding box center [494, 315] width 290 height 26
click at [374, 314] on input "dart" at bounding box center [369, 315] width 25 height 17
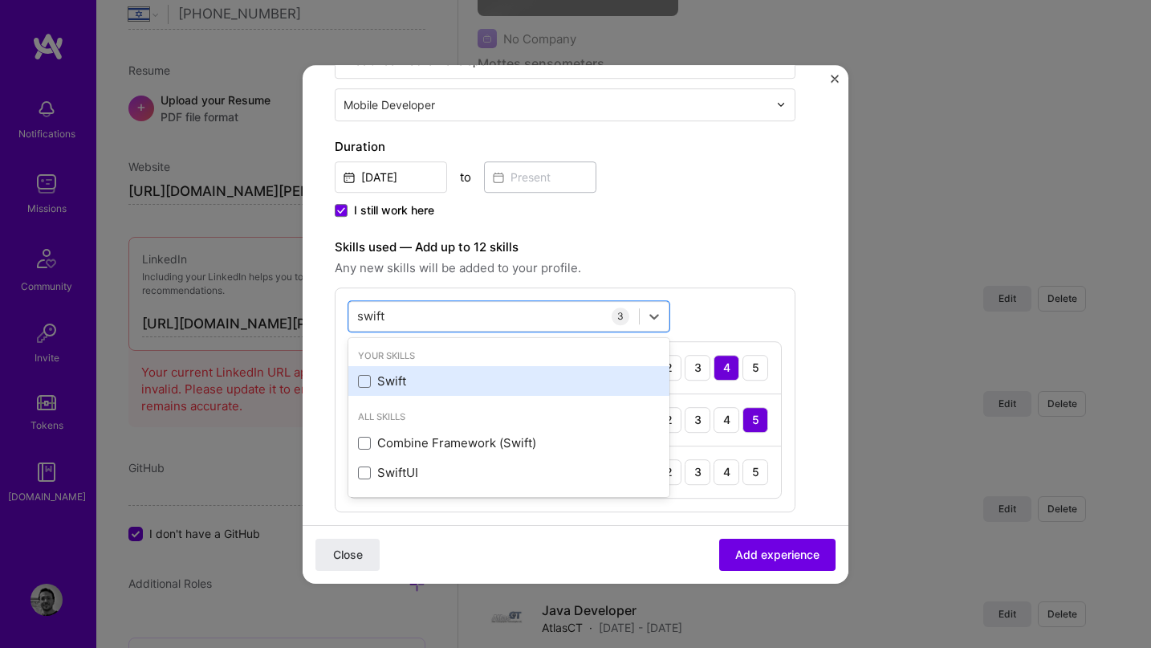
click at [382, 376] on div "Swift" at bounding box center [509, 381] width 302 height 17
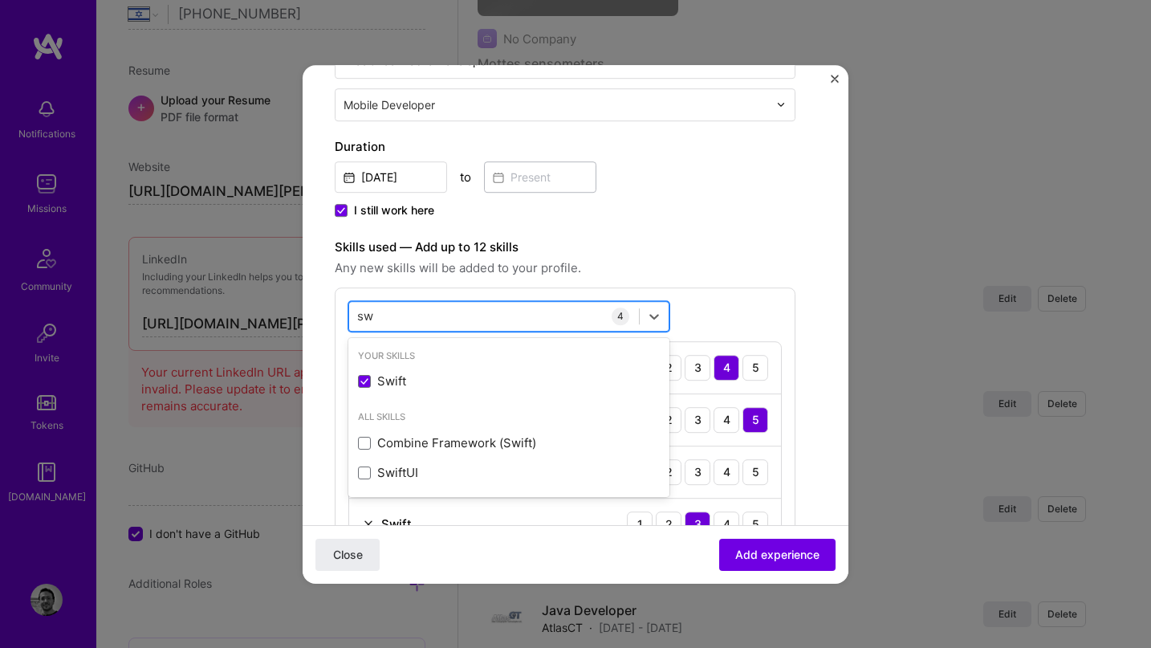
type input "s"
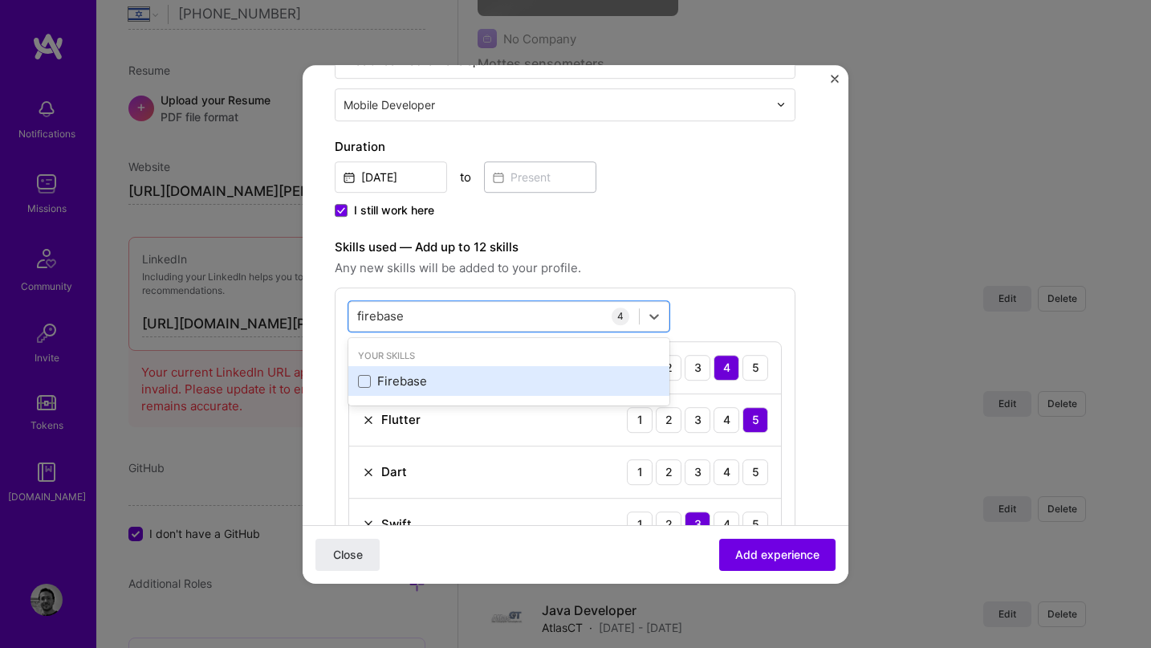
click at [442, 388] on div "Firebase" at bounding box center [509, 381] width 302 height 17
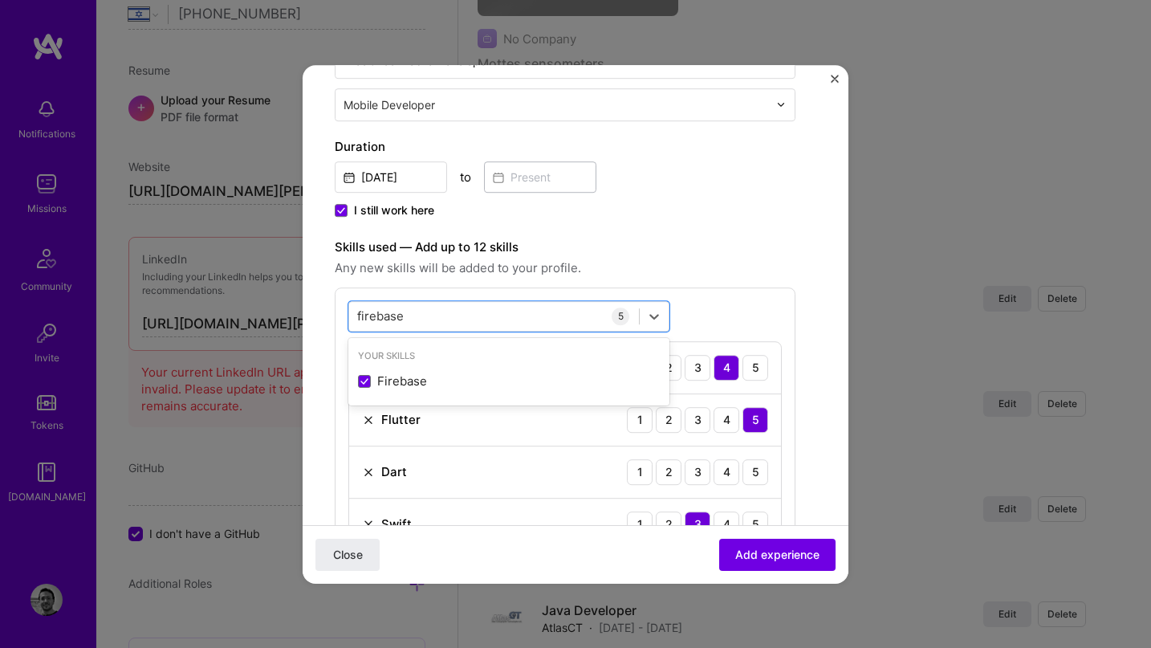
type input "firebase"
click at [731, 277] on span "Any new skills will be added to your profile." at bounding box center [565, 267] width 461 height 19
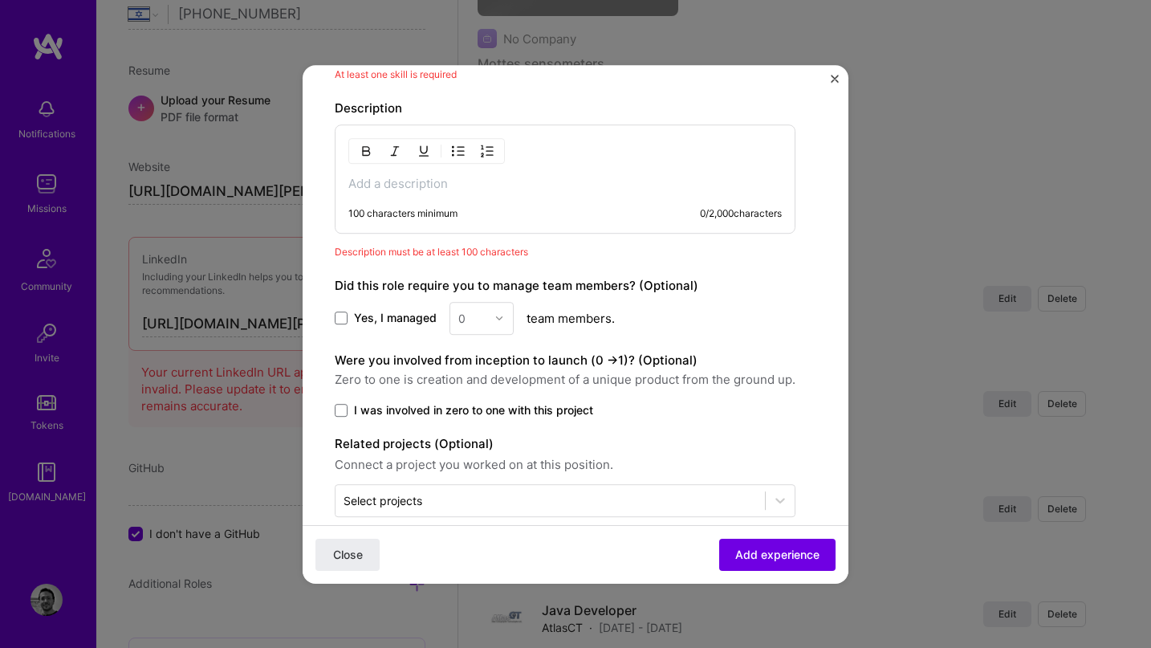
scroll to position [919, 0]
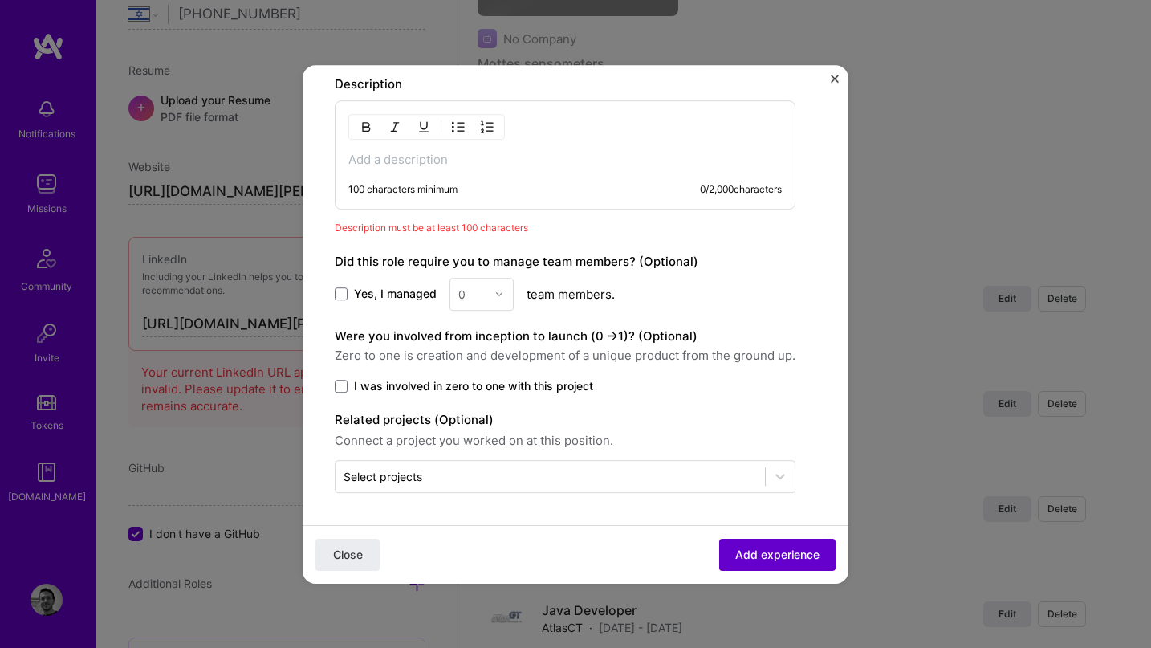
click at [755, 554] on span "Add experience" at bounding box center [777, 554] width 84 height 16
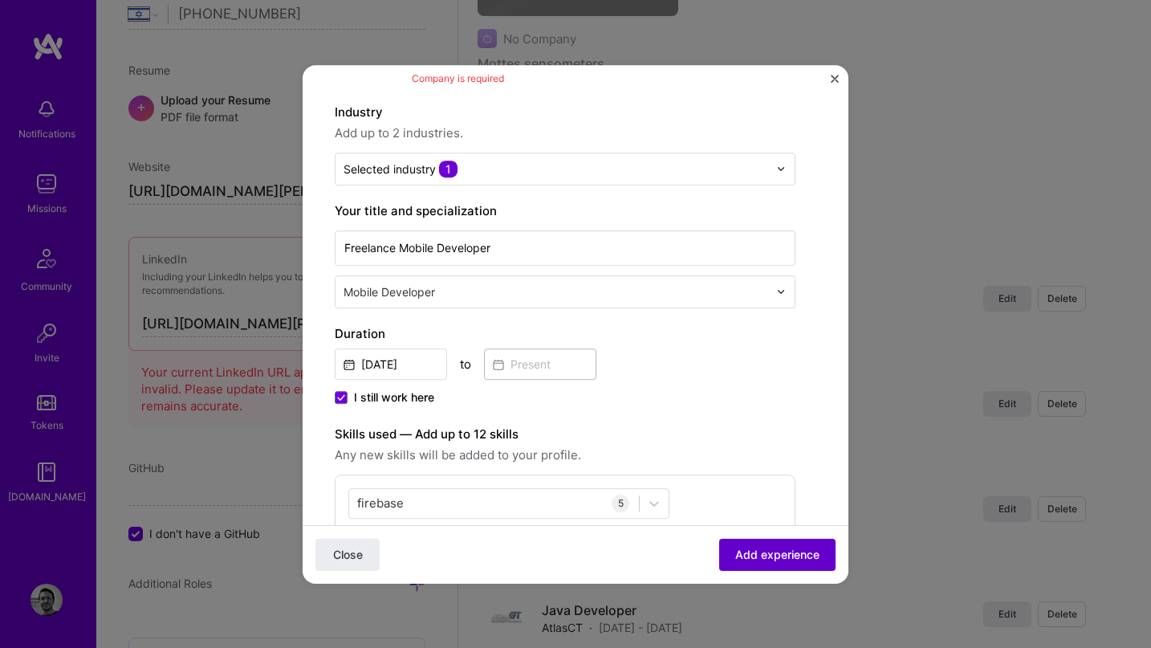
scroll to position [88, 0]
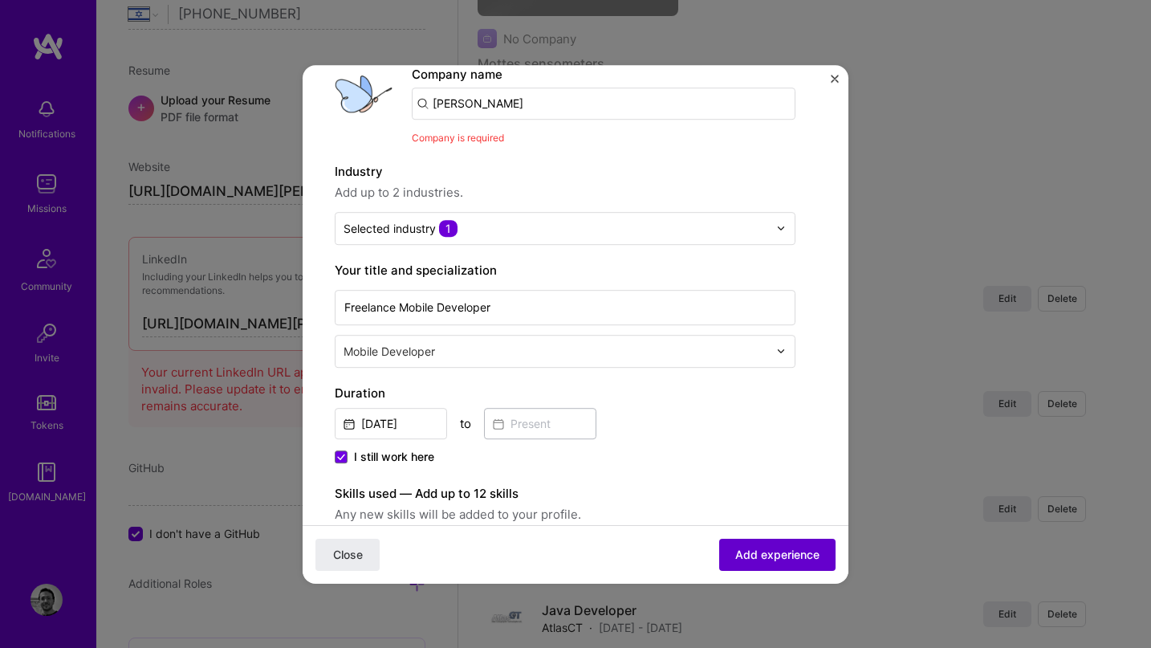
click at [761, 568] on button "Add experience" at bounding box center [777, 554] width 116 height 32
click at [762, 558] on span "Add experience" at bounding box center [777, 554] width 84 height 16
click at [834, 79] on img "Close" at bounding box center [834, 79] width 8 height 8
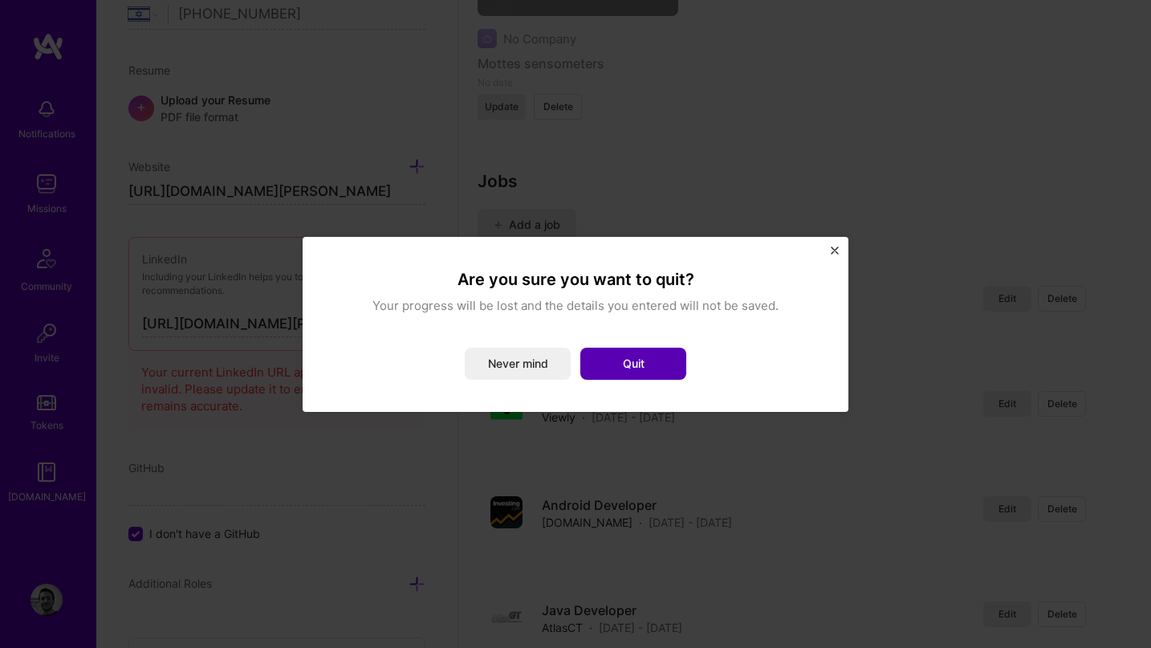
click at [644, 360] on button "Quit" at bounding box center [633, 363] width 106 height 32
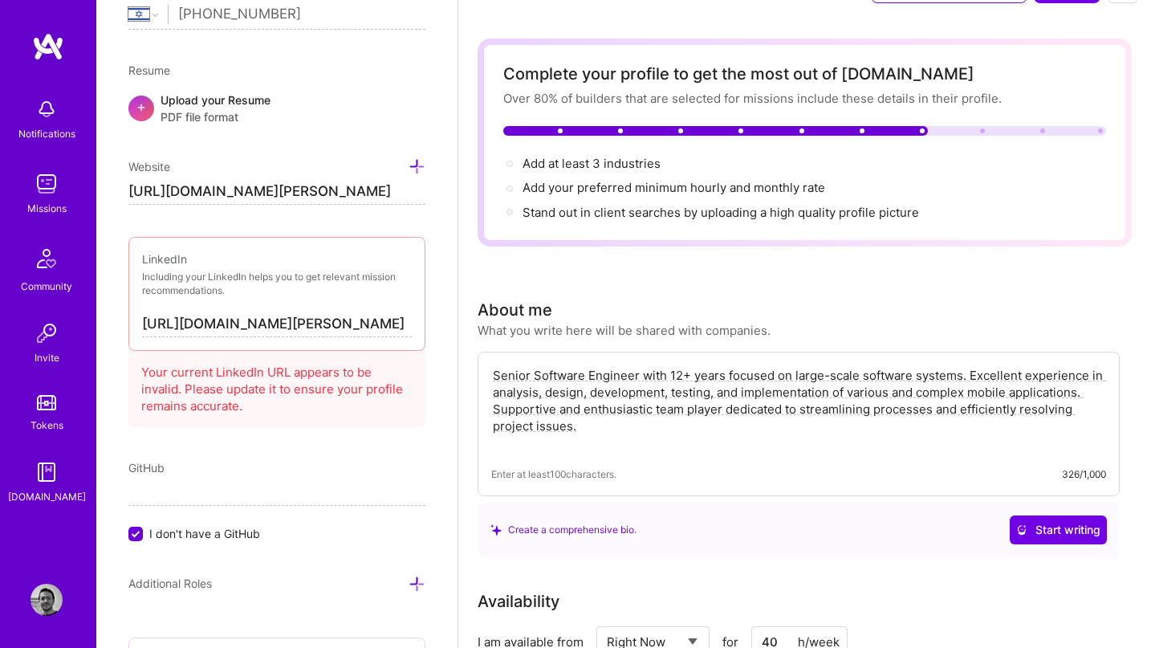
scroll to position [0, 0]
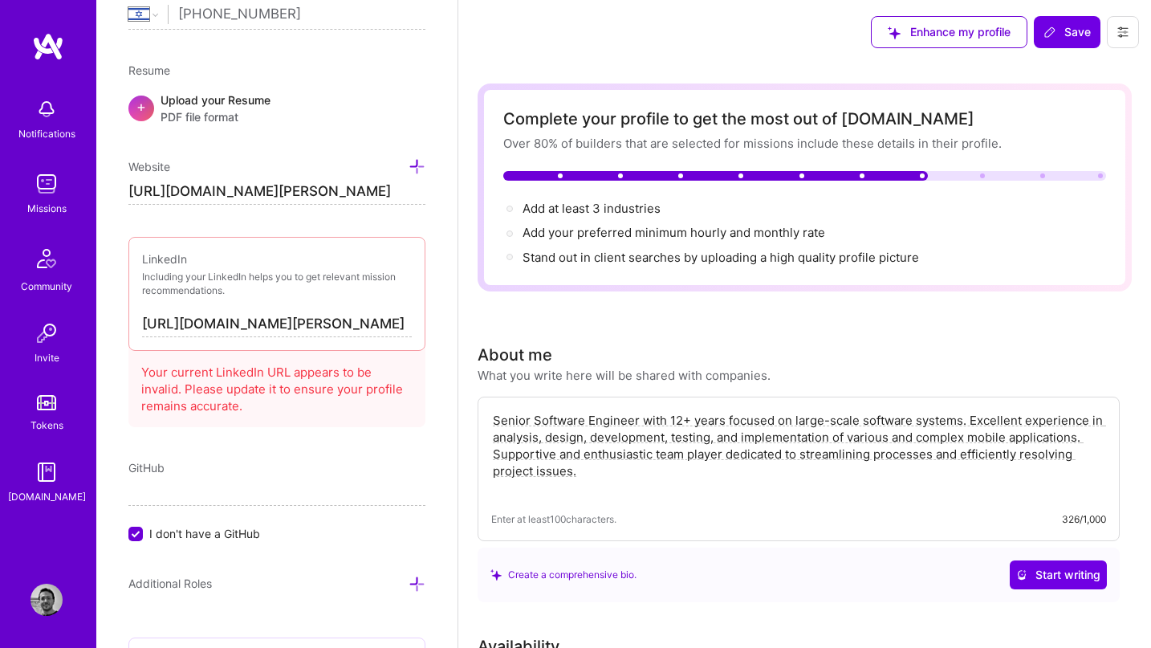
click at [308, 193] on input "[URL][DOMAIN_NAME][PERSON_NAME]" at bounding box center [276, 192] width 297 height 26
type input "[URL][DOMAIN_NAME]"
click at [339, 290] on p "Including your LinkedIn helps you to get relevant mission recommendations." at bounding box center [277, 283] width 270 height 27
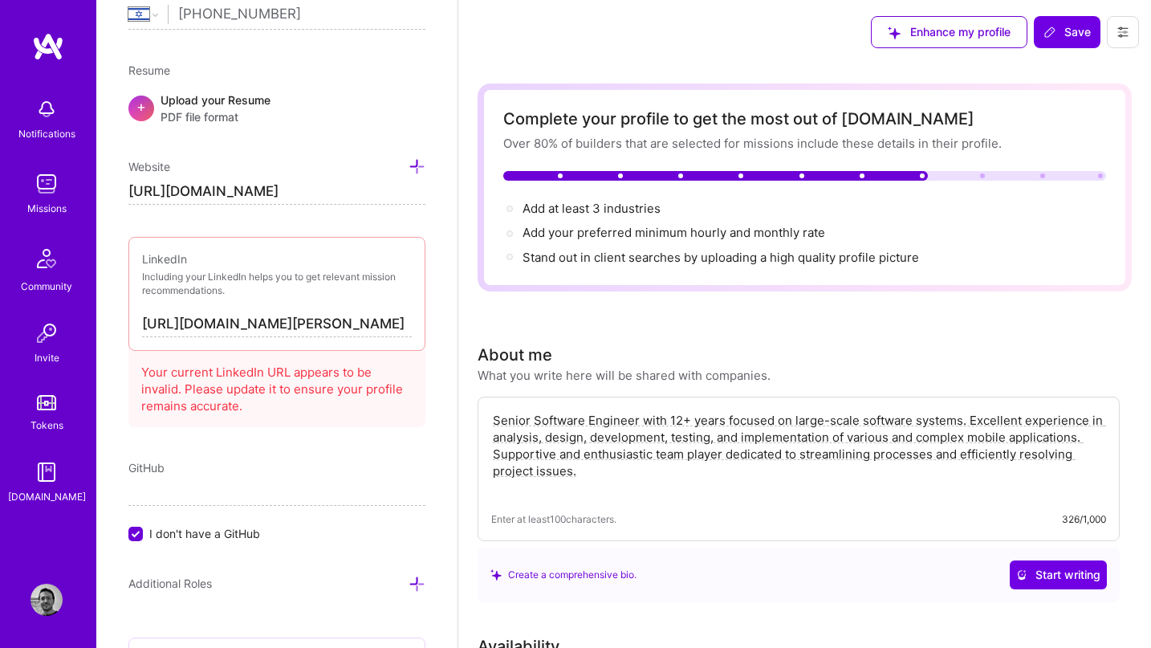
click at [332, 326] on input "[URL][DOMAIN_NAME][PERSON_NAME]" at bounding box center [277, 324] width 270 height 26
paste input "www."
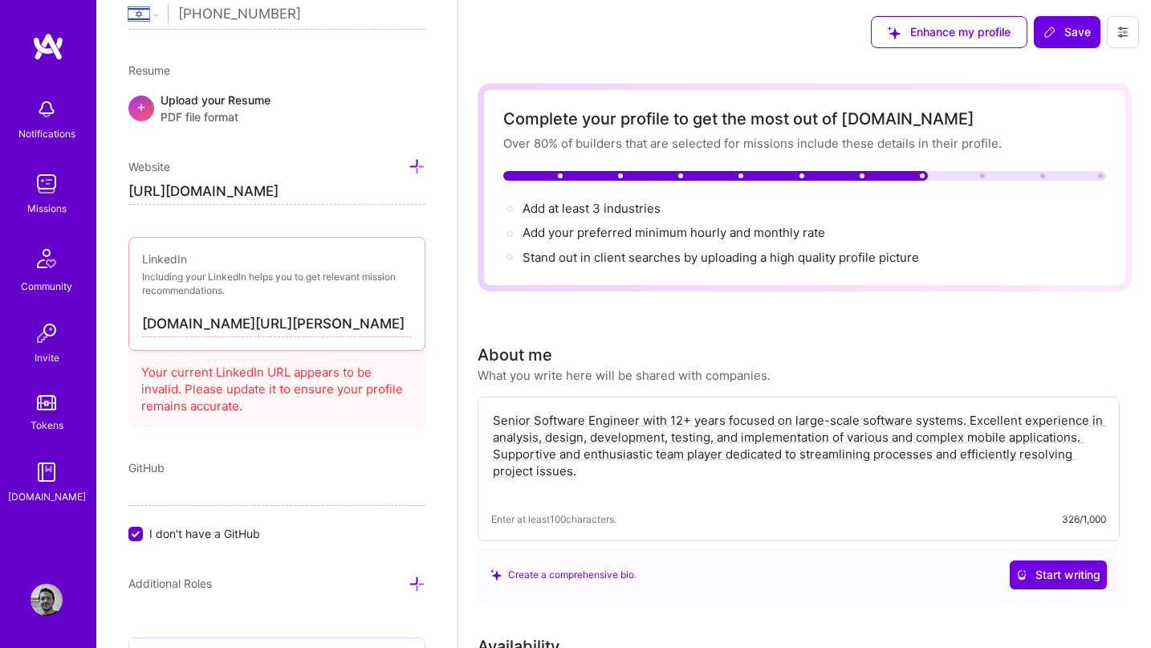
type input "[URL][DOMAIN_NAME][PERSON_NAME]"
click at [377, 436] on div "Edit photo [PERSON_NAME] Mobile Developer 12 Years Experience Location This is …" at bounding box center [276, 324] width 361 height 648
click at [1062, 33] on span "Save" at bounding box center [1066, 32] width 47 height 16
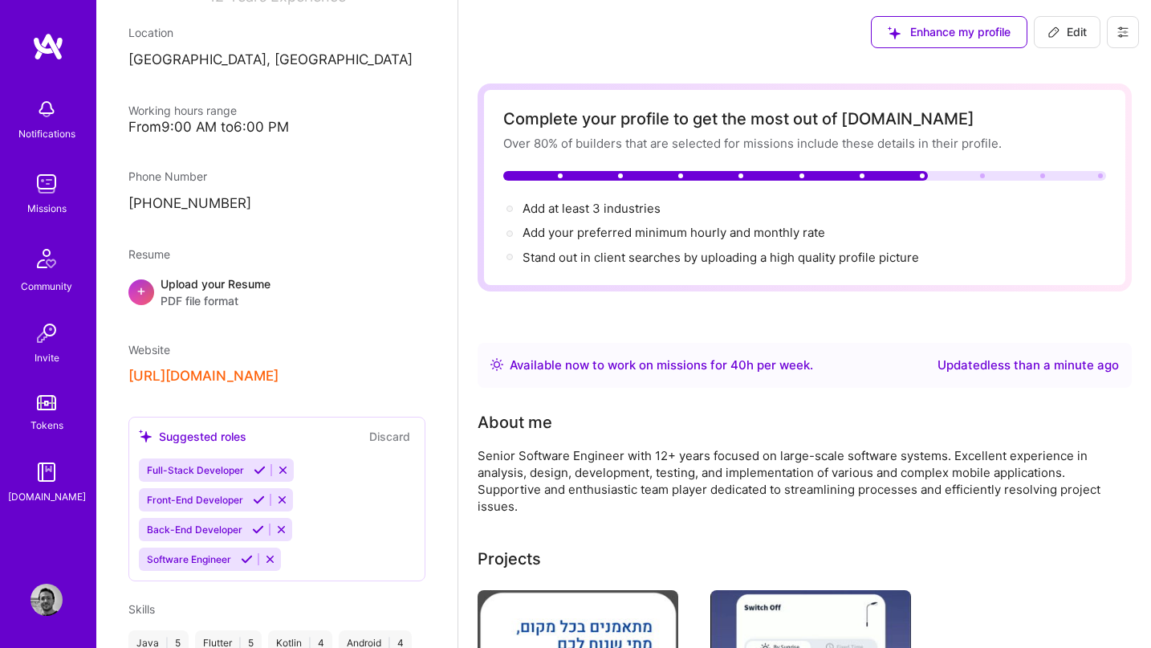
scroll to position [251, 0]
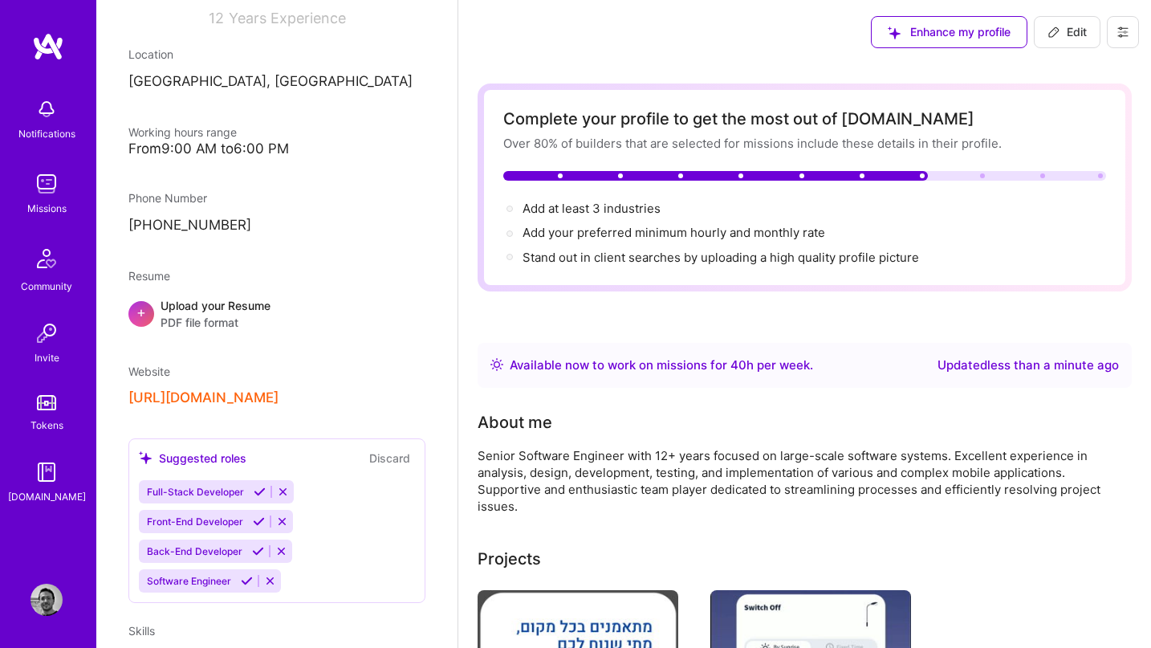
click at [193, 70] on div "Location [GEOGRAPHIC_DATA], [GEOGRAPHIC_DATA]" at bounding box center [276, 69] width 297 height 46
click at [193, 83] on p "[GEOGRAPHIC_DATA], [GEOGRAPHIC_DATA]" at bounding box center [276, 81] width 297 height 19
click at [1074, 40] on button "Edit" at bounding box center [1066, 32] width 67 height 32
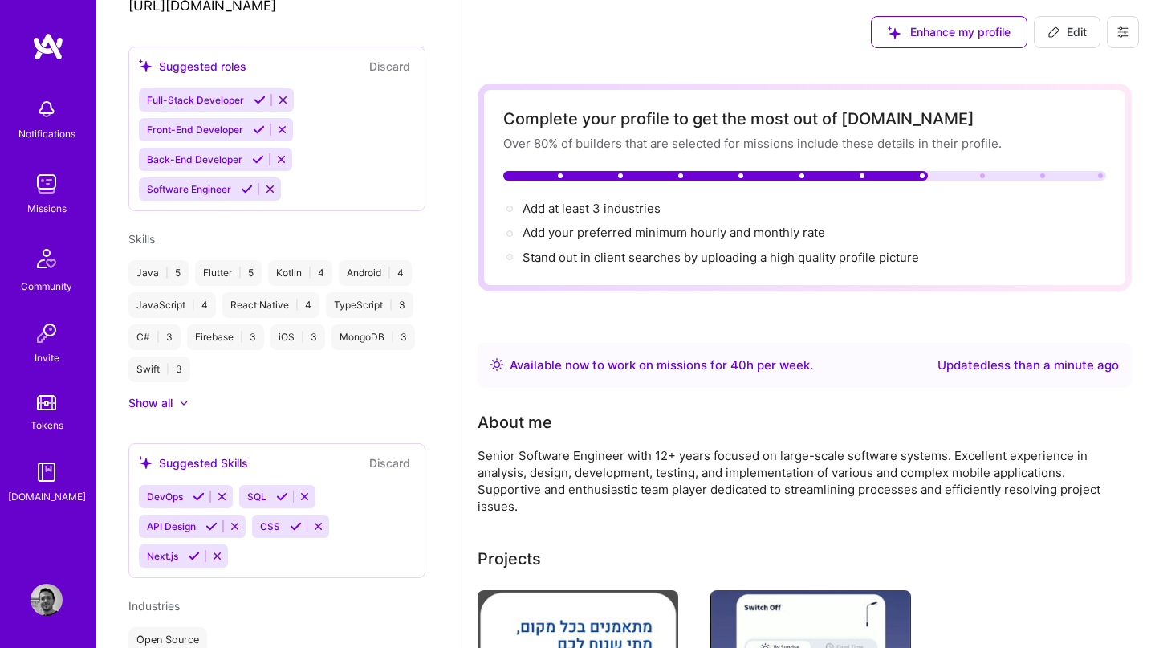
select select "IL"
select select "Right Now"
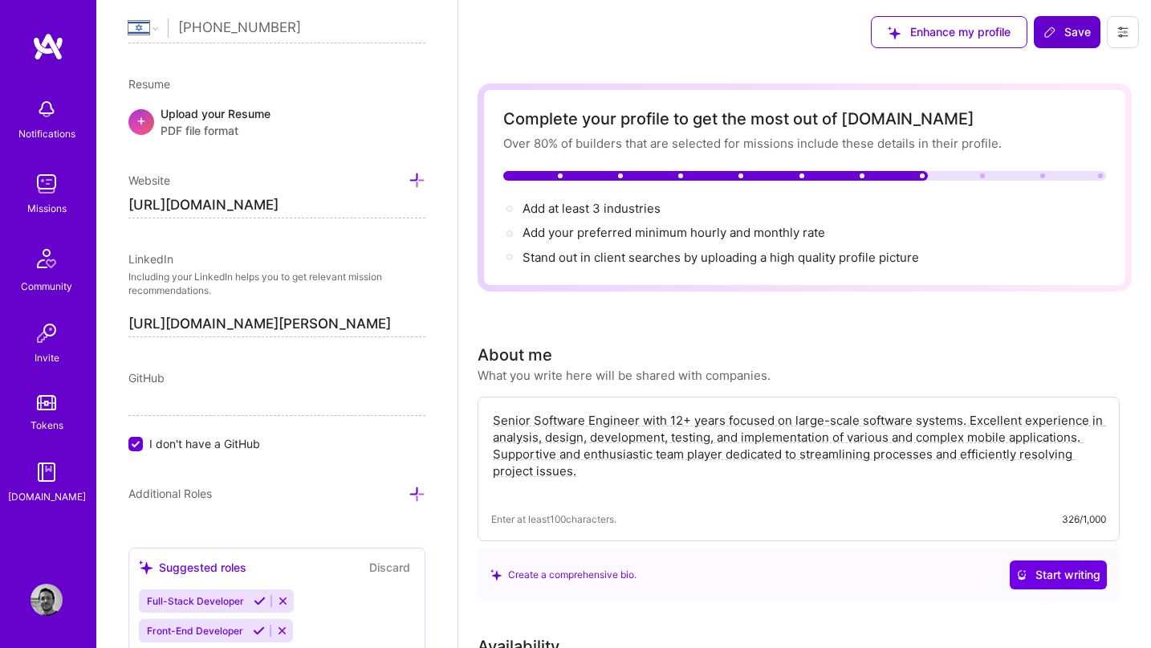
click at [1066, 42] on button "Save" at bounding box center [1066, 32] width 67 height 32
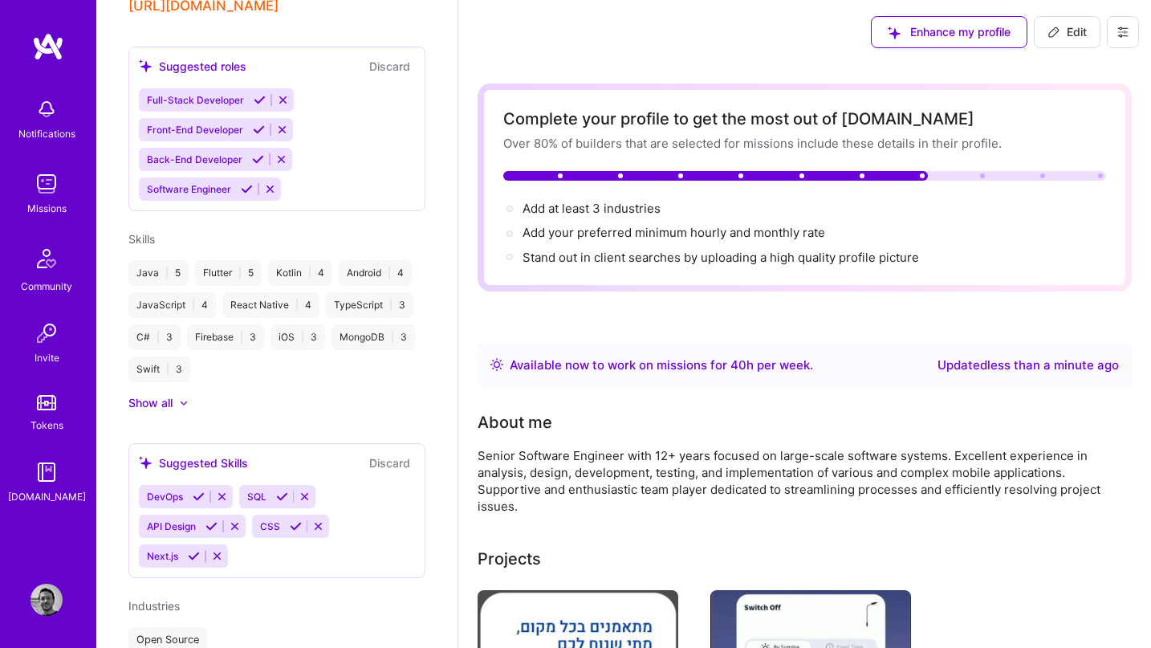
scroll to position [458, 0]
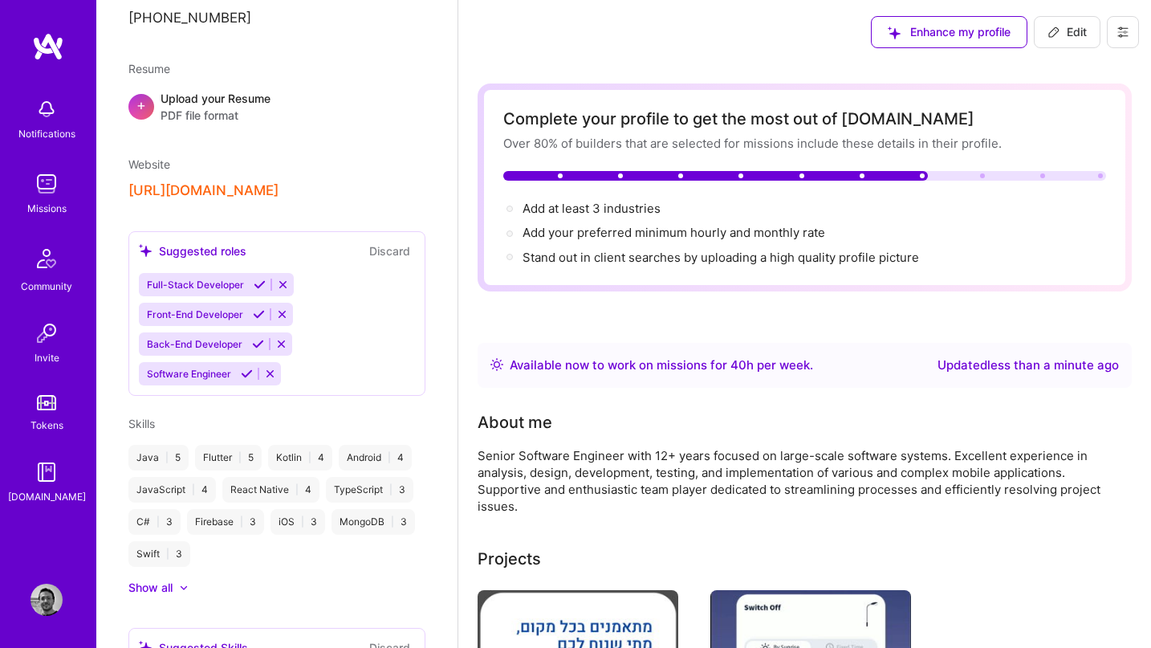
click at [239, 190] on button "[URL][DOMAIN_NAME]" at bounding box center [203, 190] width 150 height 17
